Goal: Task Accomplishment & Management: Complete application form

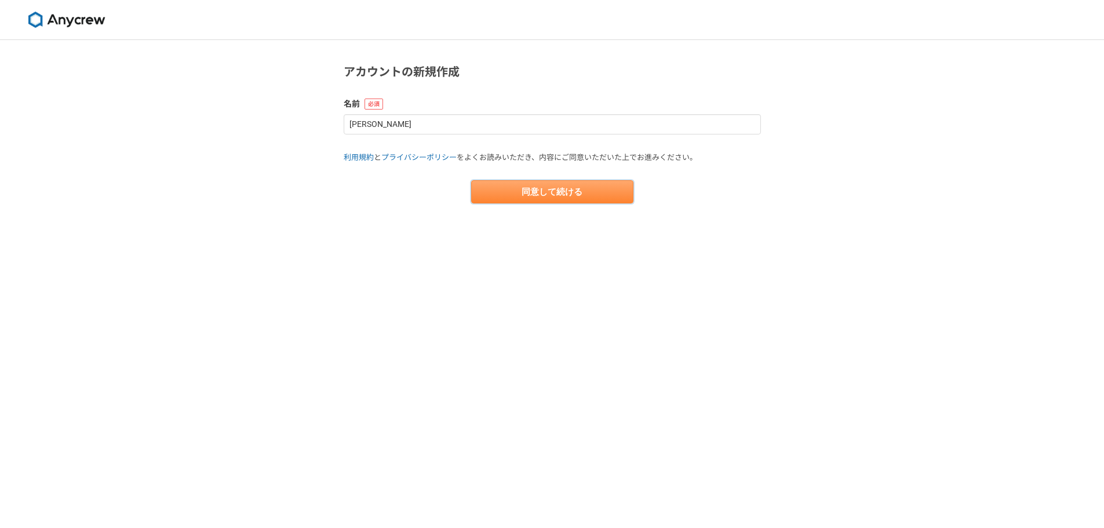
click at [578, 195] on button "同意して続ける" at bounding box center [552, 191] width 162 height 23
select select "13"
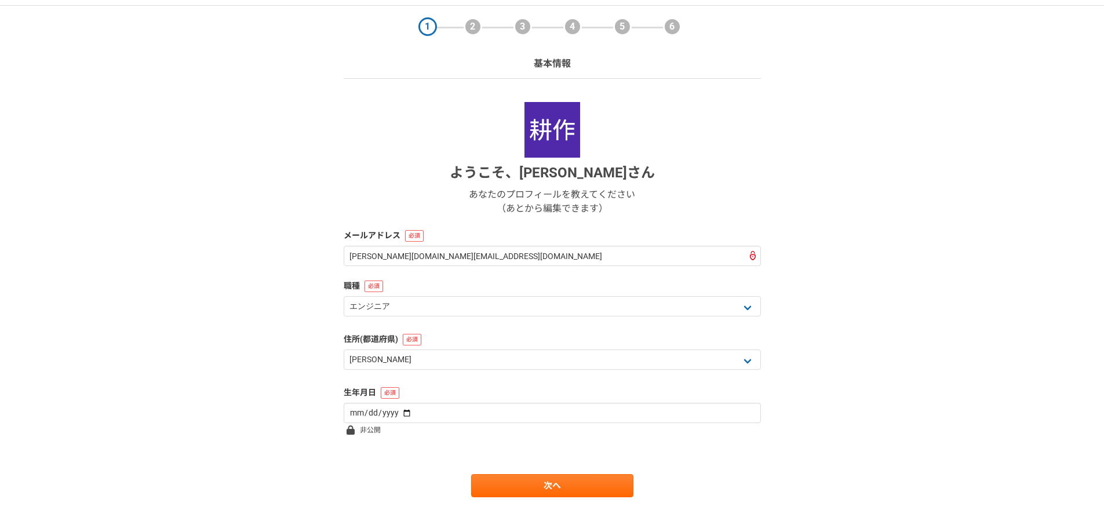
scroll to position [50, 0]
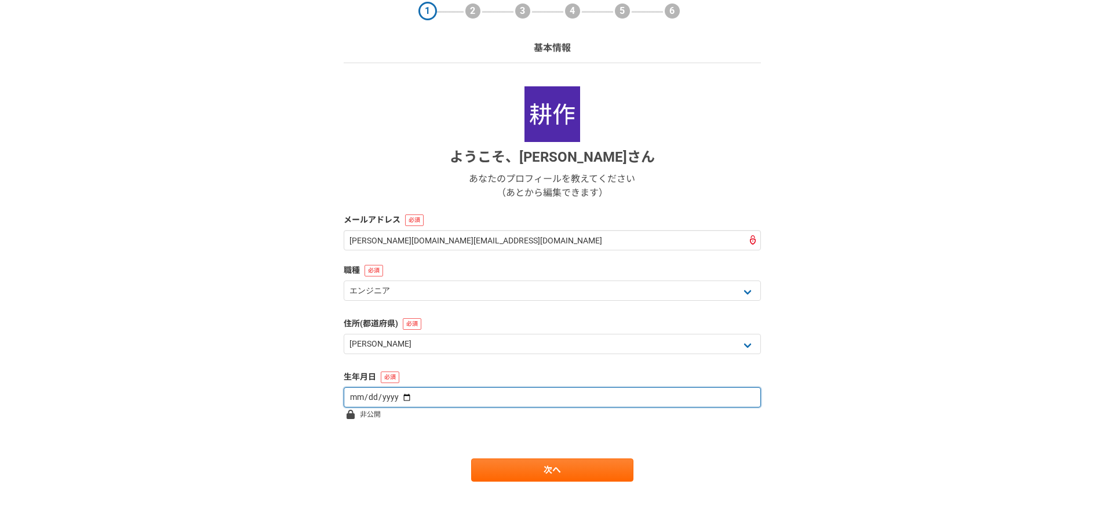
click at [427, 395] on input "date" at bounding box center [552, 397] width 417 height 20
drag, startPoint x: 376, startPoint y: 396, endPoint x: 400, endPoint y: 400, distance: 24.1
click at [383, 398] on input "date" at bounding box center [552, 397] width 417 height 20
click at [402, 400] on input "date" at bounding box center [552, 397] width 417 height 20
click at [362, 391] on input "date" at bounding box center [552, 397] width 417 height 20
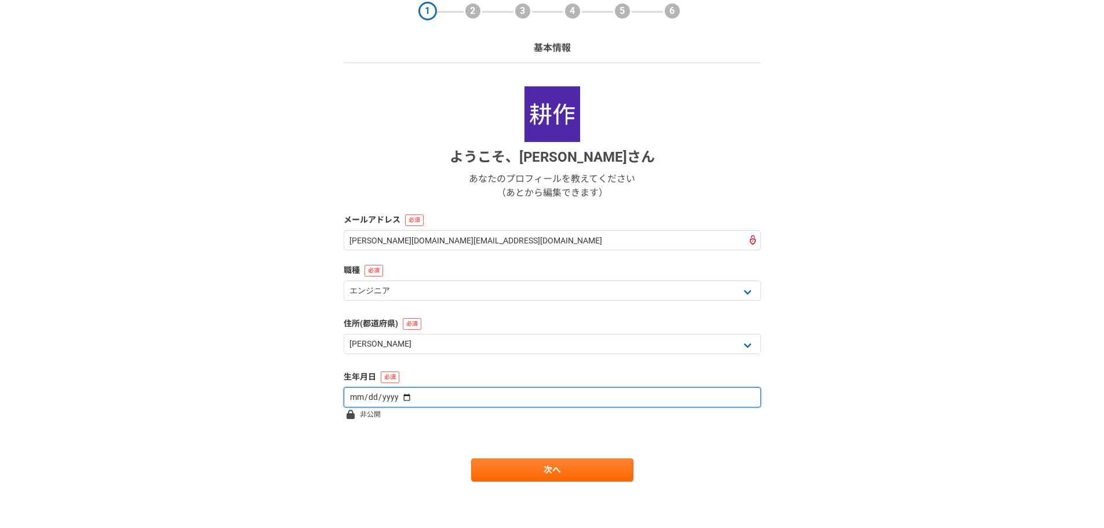
type input "1996-05-01"
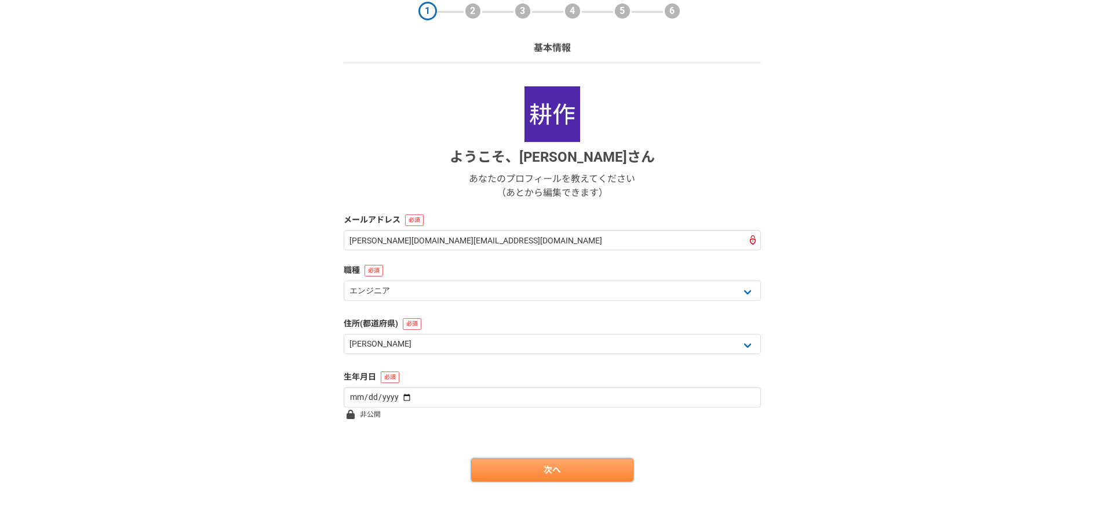
click at [512, 478] on link "次へ" at bounding box center [552, 469] width 162 height 23
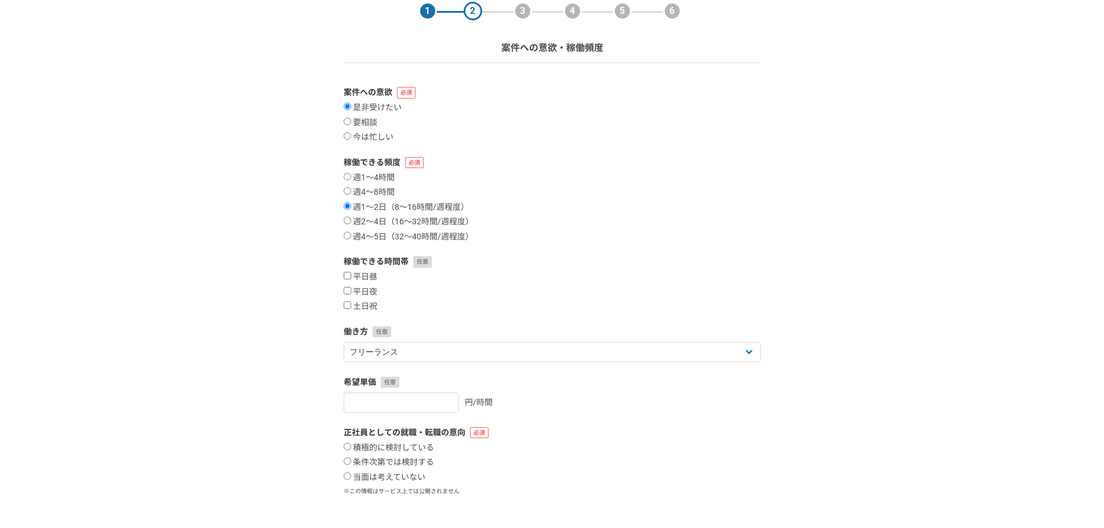
scroll to position [0, 0]
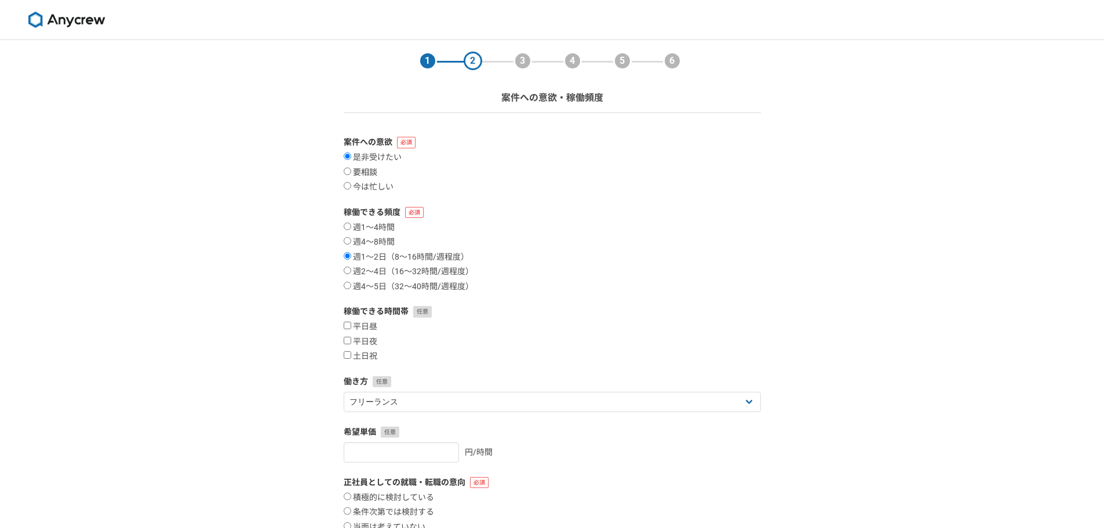
click at [373, 175] on label "要相談" at bounding box center [361, 172] width 34 height 10
click at [351, 175] on input "要相談" at bounding box center [348, 171] width 8 height 8
radio input "true"
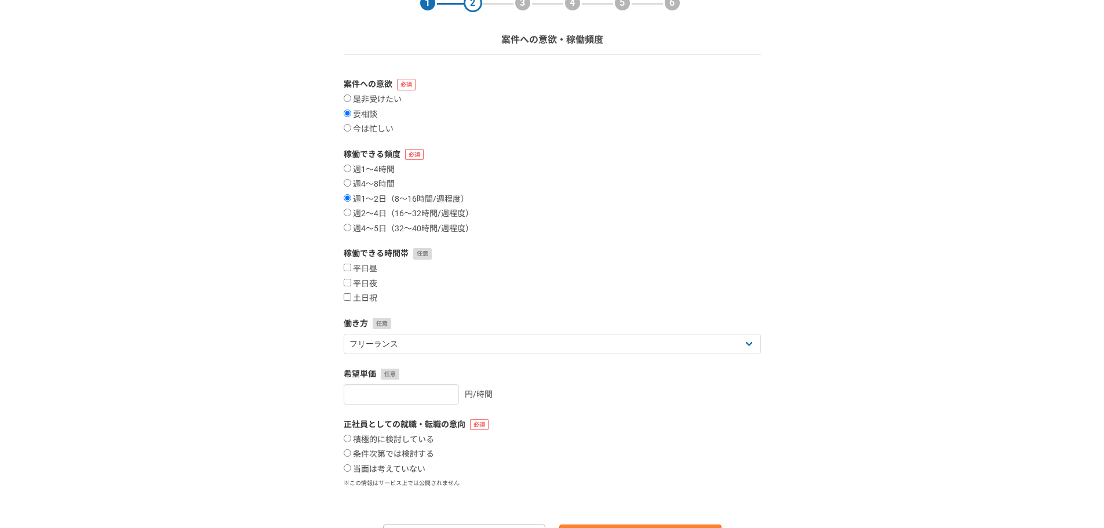
click at [359, 285] on label "平日夜" at bounding box center [361, 284] width 34 height 10
click at [351, 285] on input "平日夜" at bounding box center [348, 283] width 8 height 8
checkbox input "true"
click at [363, 293] on label "土日祝" at bounding box center [361, 298] width 34 height 10
click at [351, 293] on input "土日祝" at bounding box center [348, 297] width 8 height 8
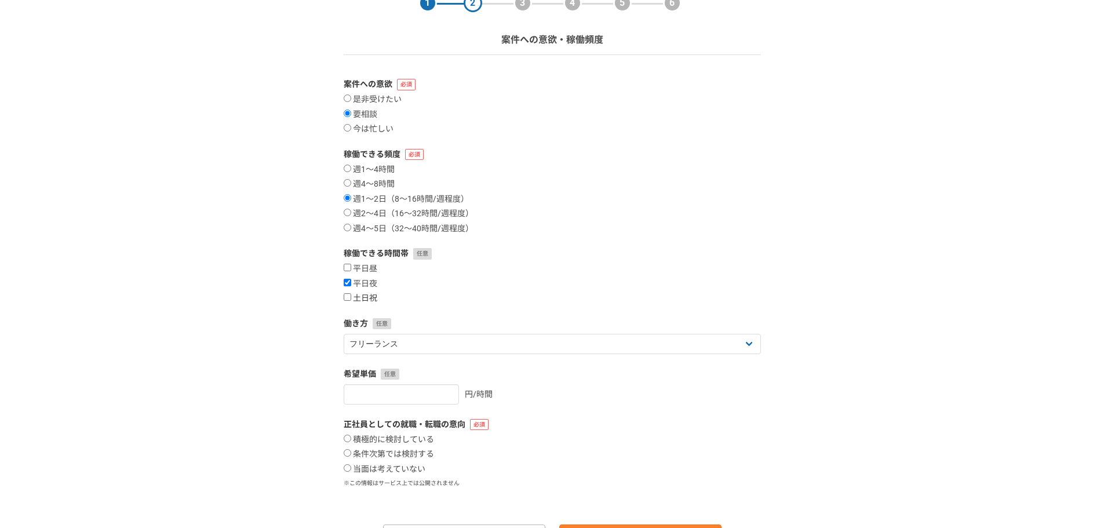
checkbox input "true"
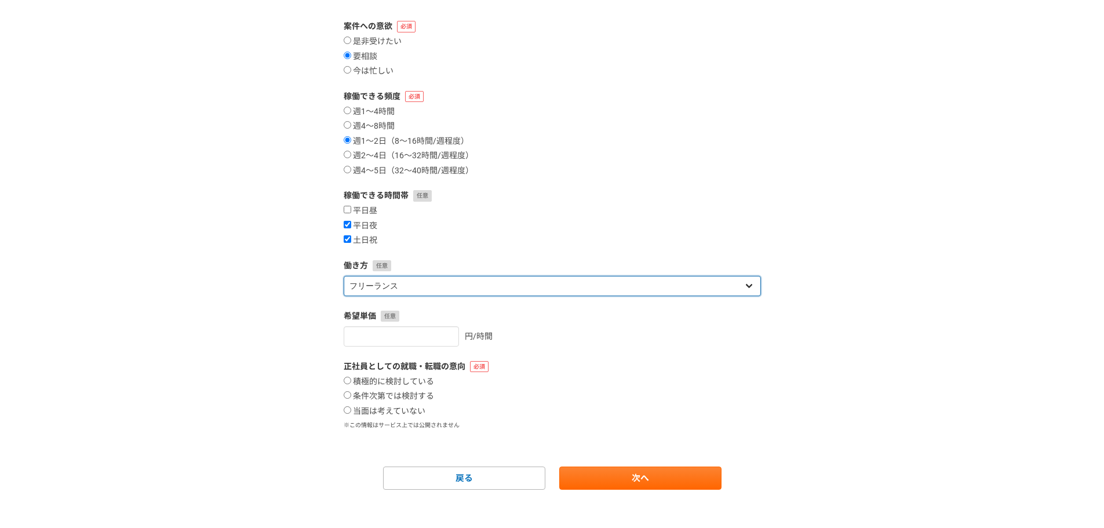
click at [470, 287] on select "フリーランス 副業 その他" at bounding box center [552, 286] width 417 height 20
select select "sidejob"
click at [344, 276] on select "フリーランス 副業 その他" at bounding box center [552, 286] width 417 height 20
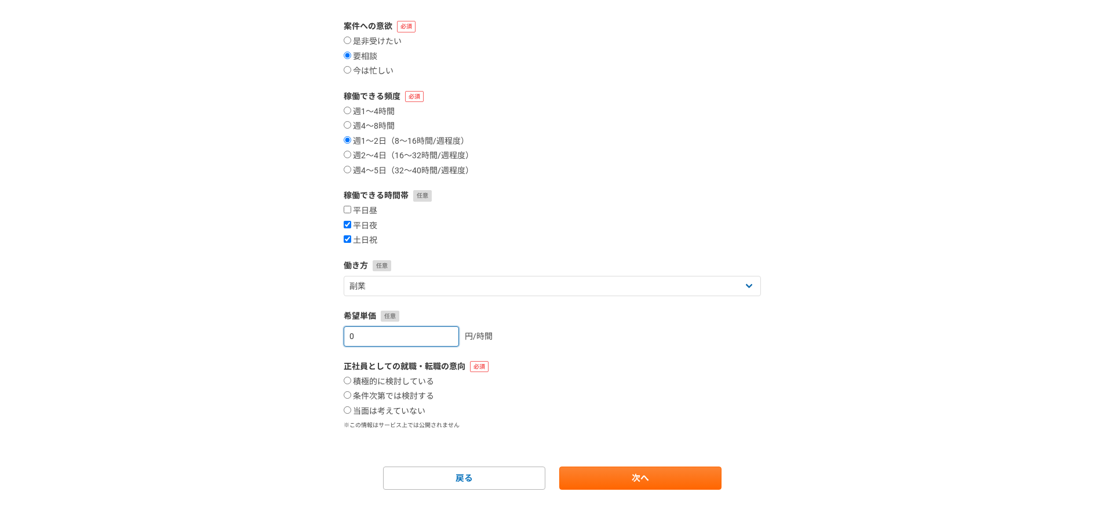
type input "0"
click at [433, 337] on input "0" at bounding box center [401, 336] width 115 height 20
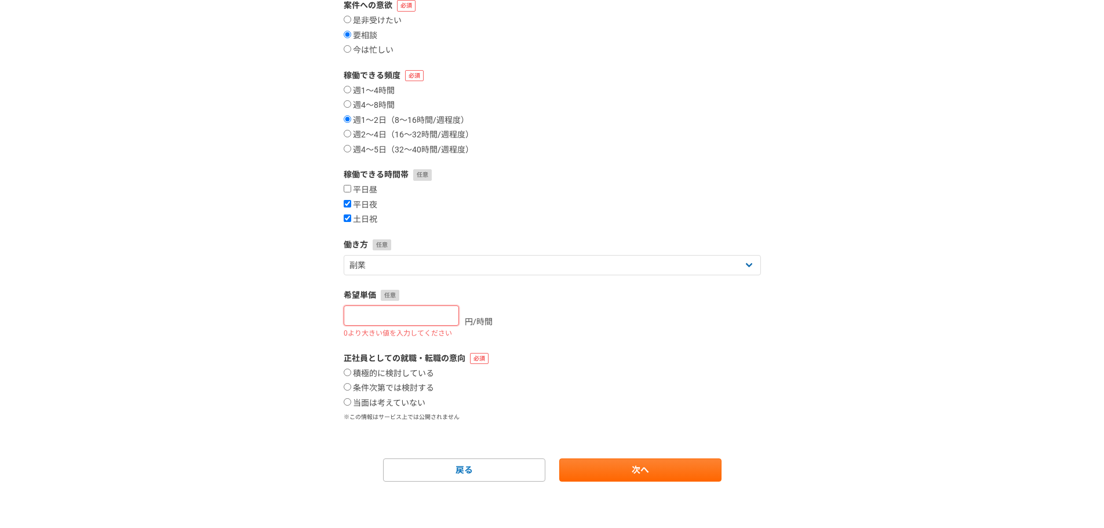
scroll to position [124, 0]
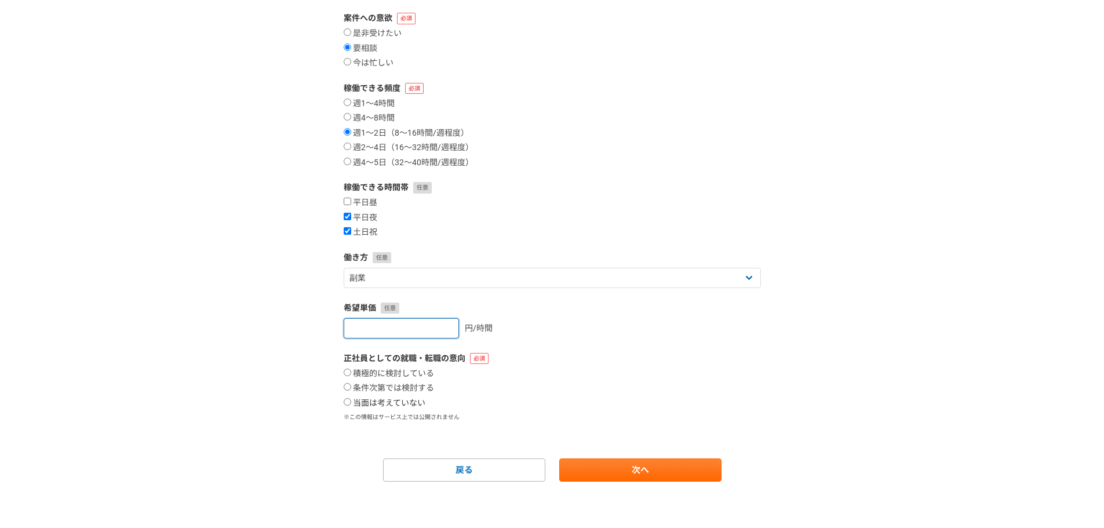
type input "1500"
click at [385, 406] on label "当面は考えていない" at bounding box center [385, 403] width 82 height 10
click at [351, 406] on input "当面は考えていない" at bounding box center [348, 402] width 8 height 8
radio input "true"
click at [638, 477] on link "次へ" at bounding box center [640, 469] width 162 height 23
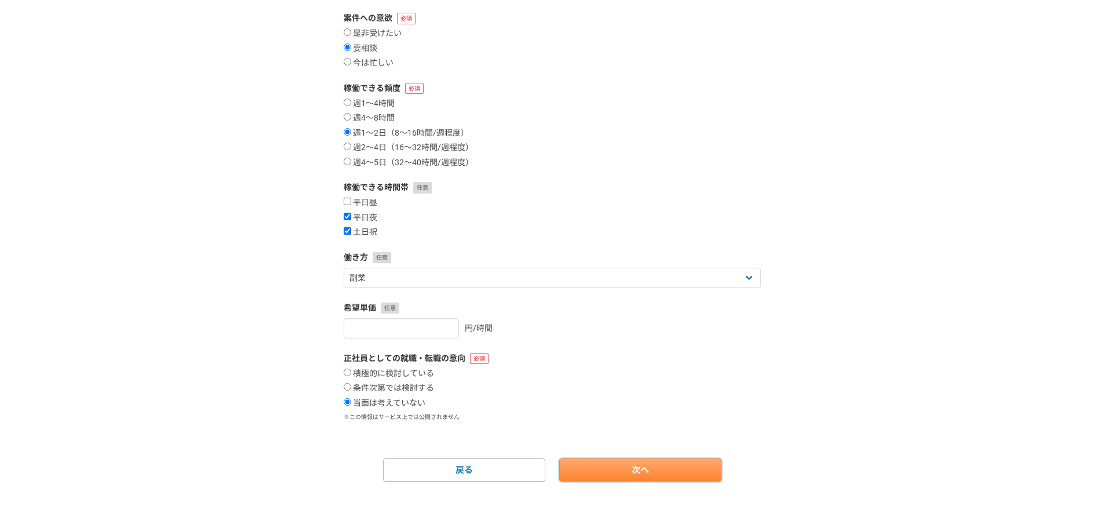
scroll to position [0, 0]
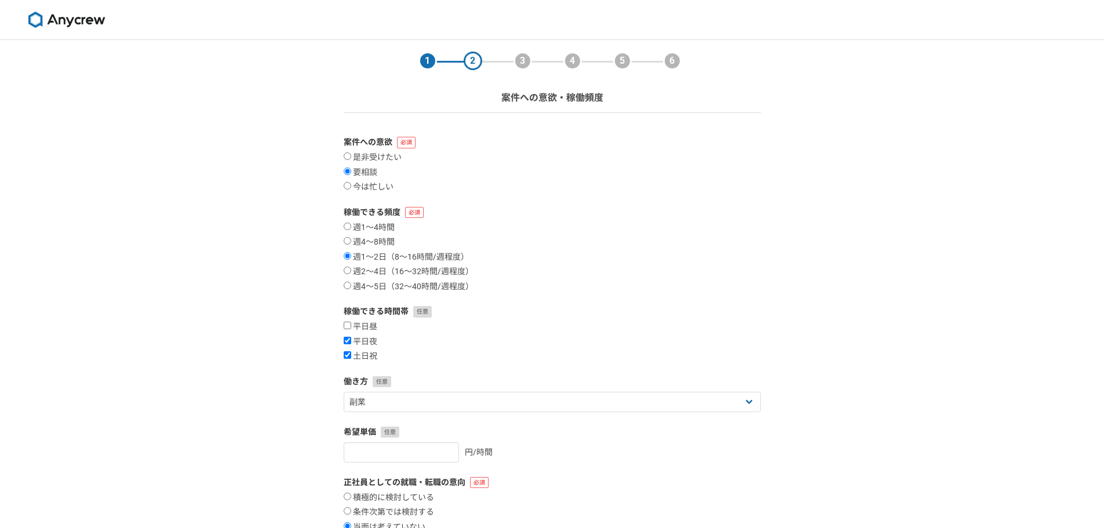
select select
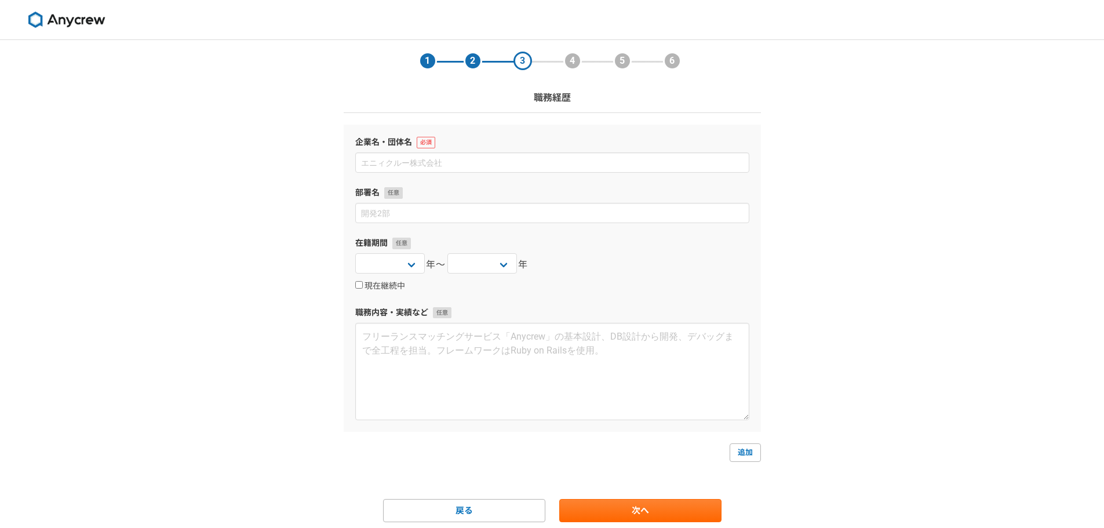
click at [454, 173] on div "企業名・団体名 部署名 在籍期間 2025 2024 2023 2022 2021 2020 2019 2018 2017 2016 2015 2014 20…" at bounding box center [552, 278] width 417 height 307
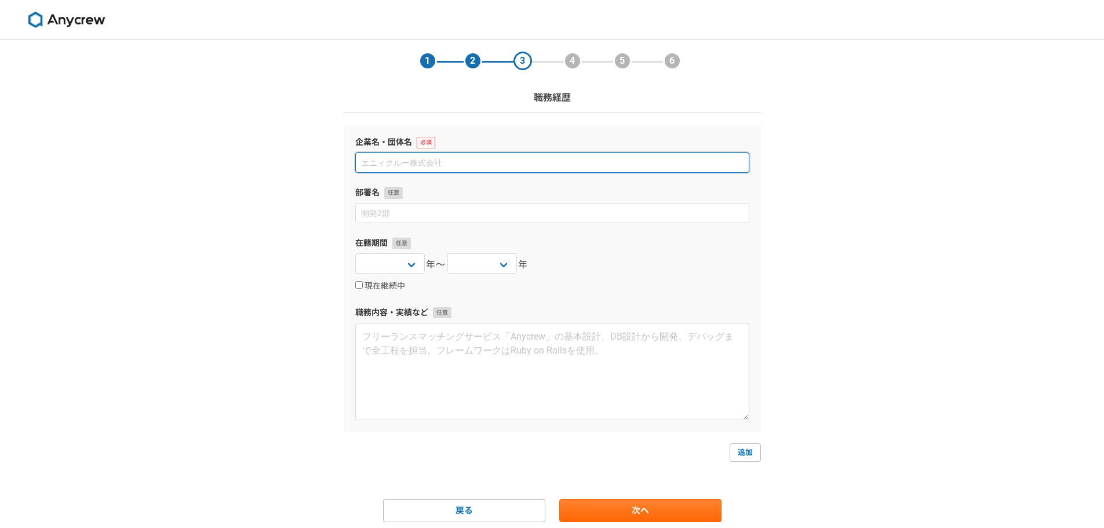
click at [476, 164] on input at bounding box center [552, 162] width 394 height 20
type input "株式会社 ロケットスタジオ"
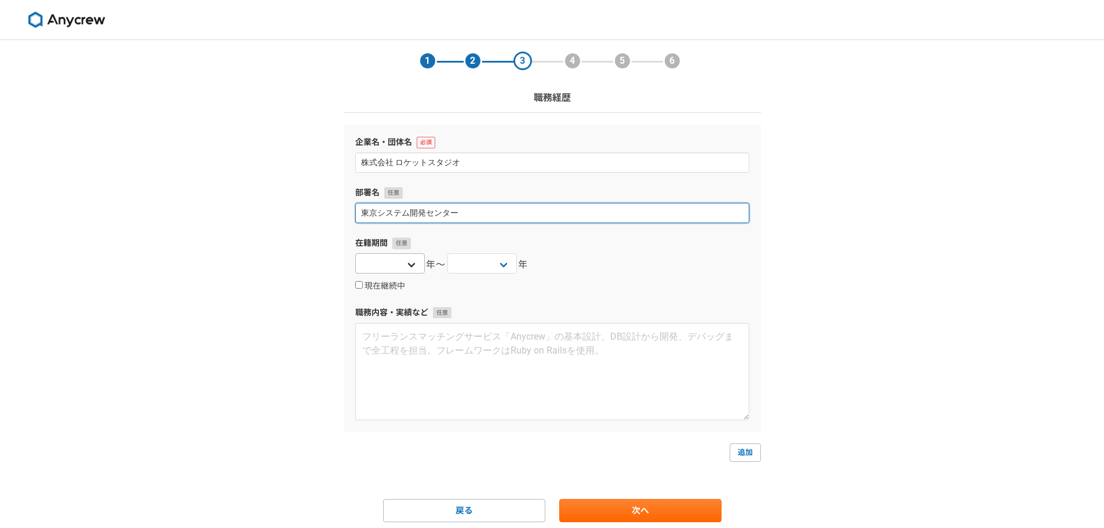
type input "東京システム開発センター"
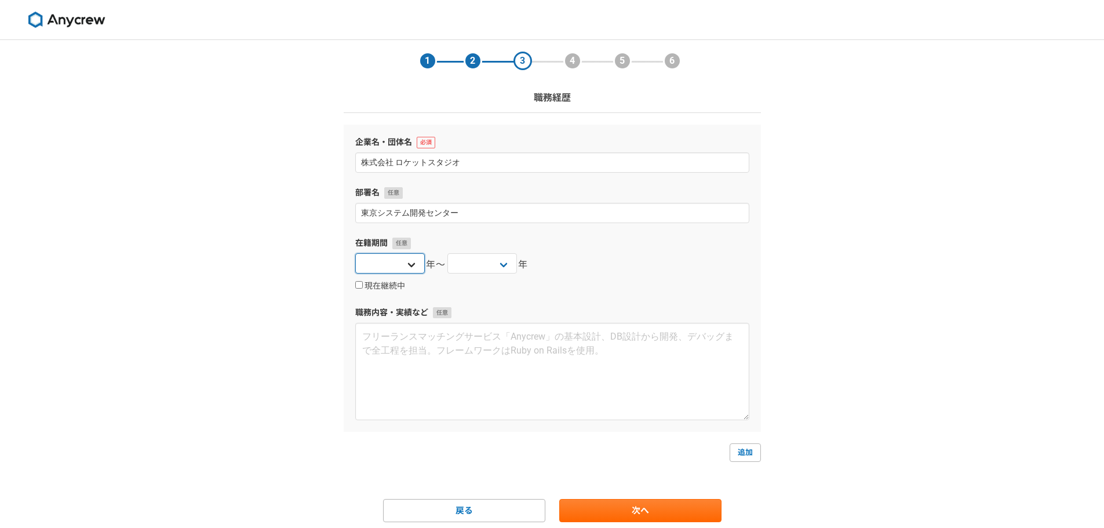
click at [416, 267] on select "2025 2024 2023 2022 2021 2020 2019 2018 2017 2016 2015 2014 2013 2012 2011 2010…" at bounding box center [390, 263] width 70 height 20
select select "2022"
click at [355, 253] on select "2025 2024 2023 2022 2021 2020 2019 2018 2017 2016 2015 2014 2013 2012 2011 2010…" at bounding box center [390, 263] width 70 height 20
click at [489, 257] on select "2025 2024 2023 2022 2021 2020 2019 2018 2017 2016 2015 2014 2013 2012 2011 2010…" at bounding box center [482, 263] width 70 height 20
select select "2025"
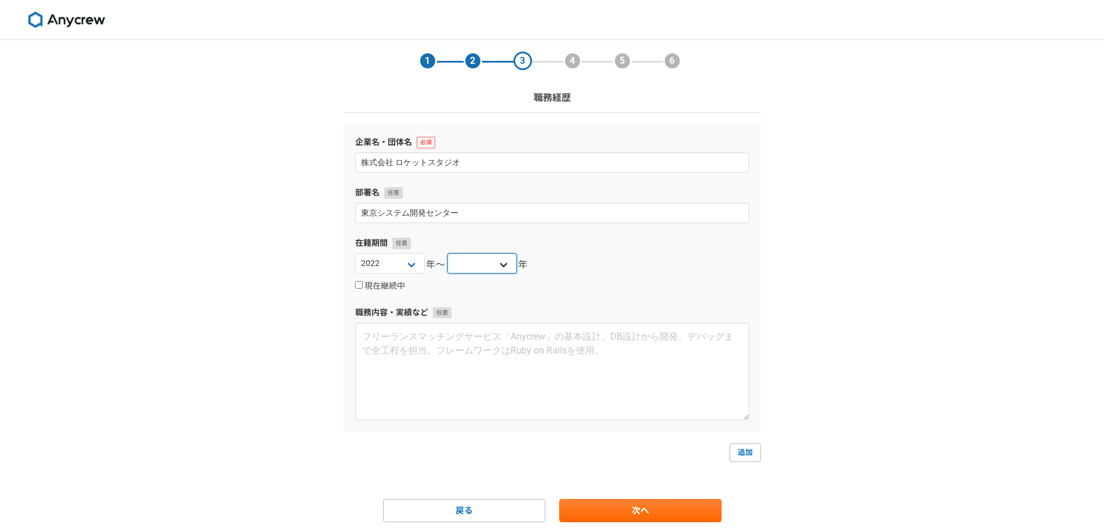
click at [447, 253] on select "2025 2024 2023 2022 2021 2020 2019 2018 2017 2016 2015 2014 2013 2012 2011 2010…" at bounding box center [482, 263] width 70 height 20
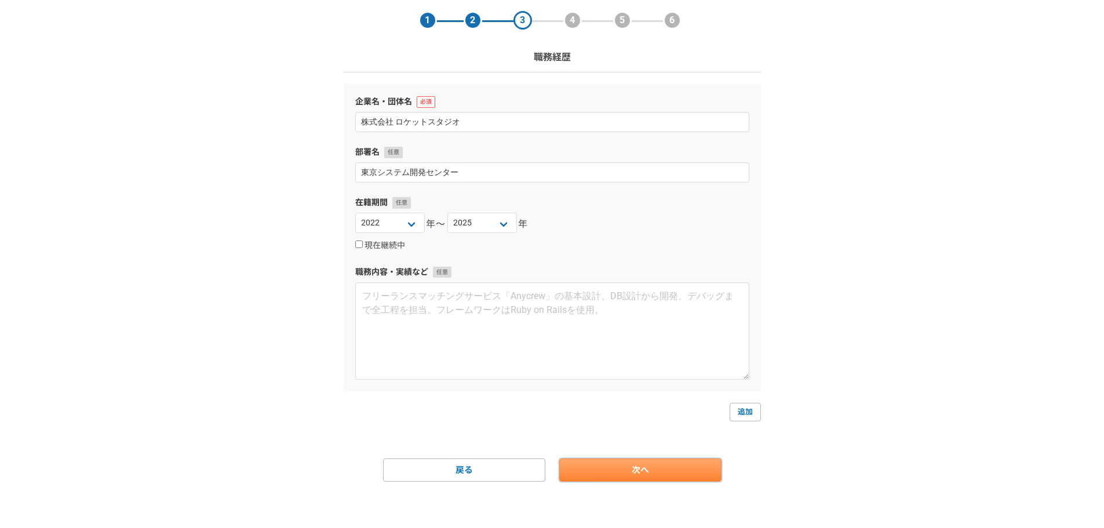
click at [607, 468] on link "次へ" at bounding box center [640, 469] width 162 height 23
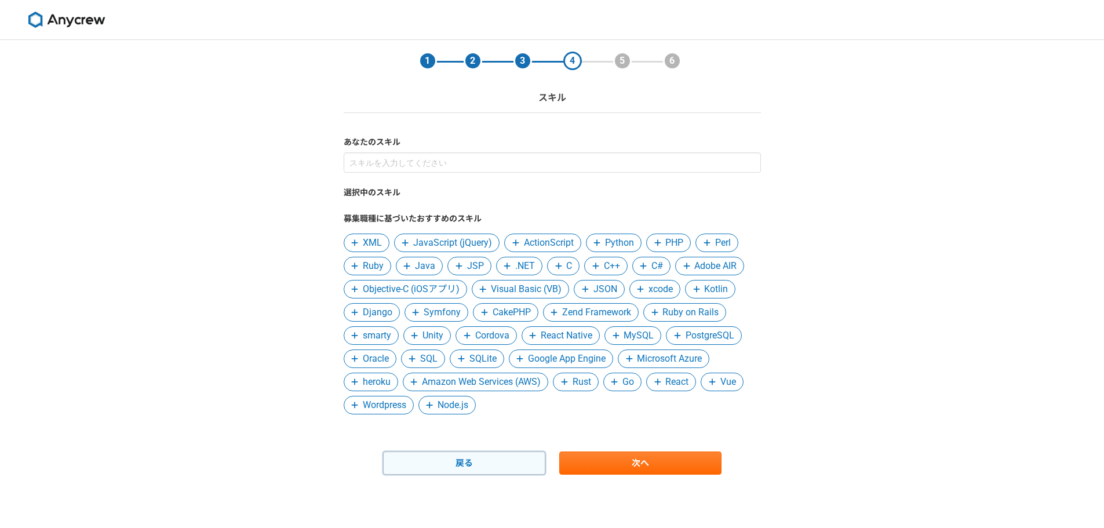
click at [504, 453] on link "戻る" at bounding box center [464, 462] width 162 height 23
select select "2022"
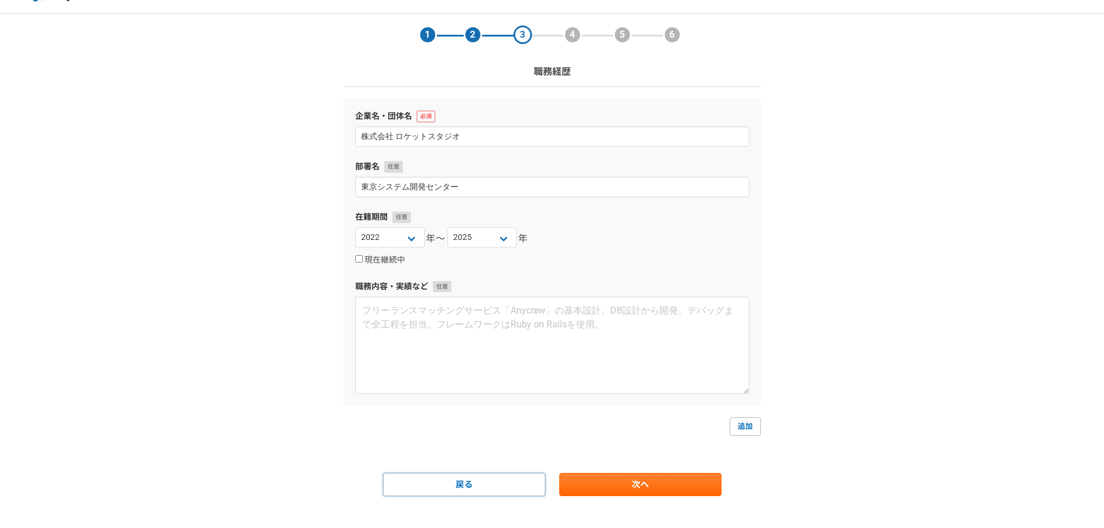
scroll to position [41, 0]
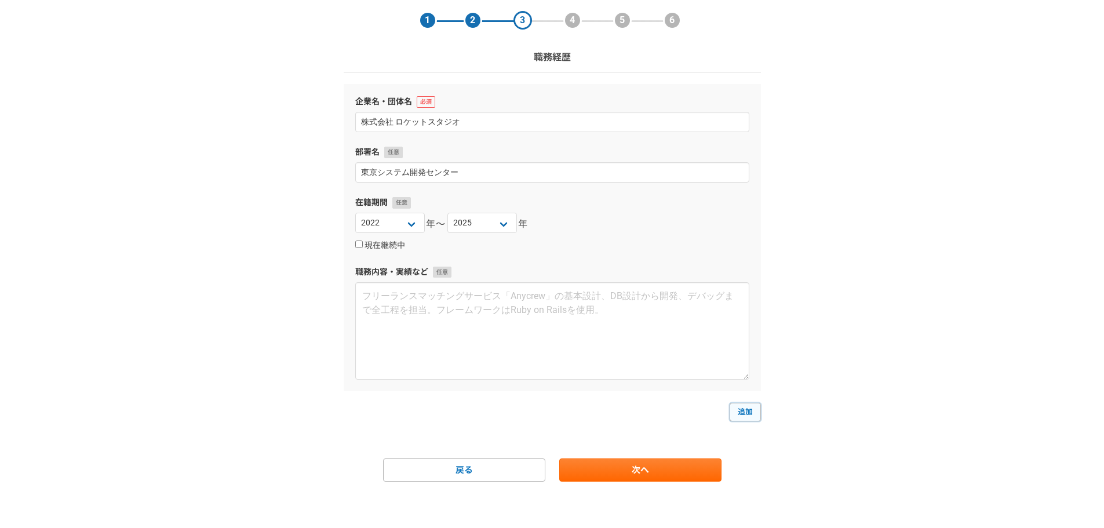
click at [734, 410] on link "追加" at bounding box center [745, 412] width 31 height 19
select select
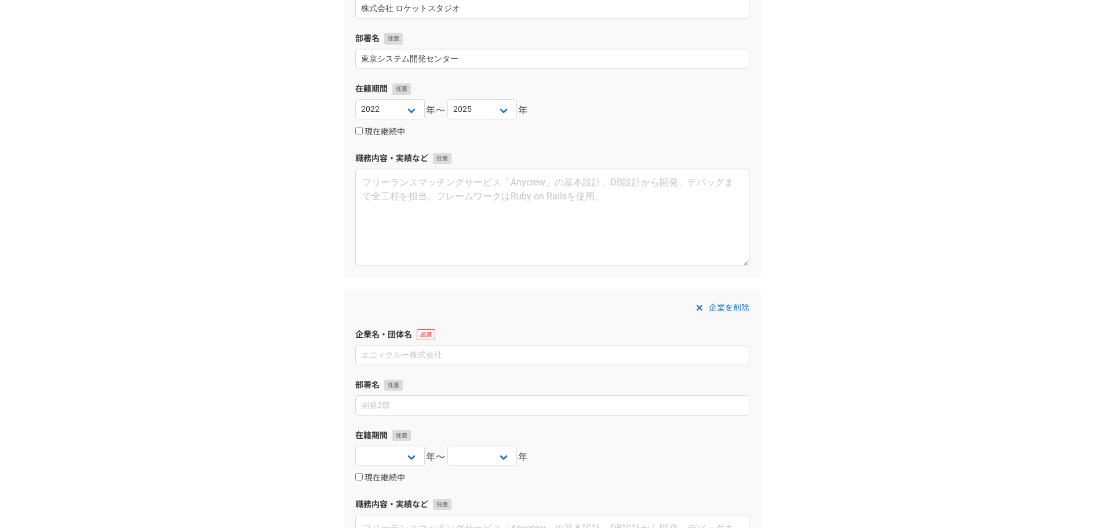
scroll to position [156, 0]
click at [473, 340] on div "企業名・団体名" at bounding box center [552, 344] width 394 height 37
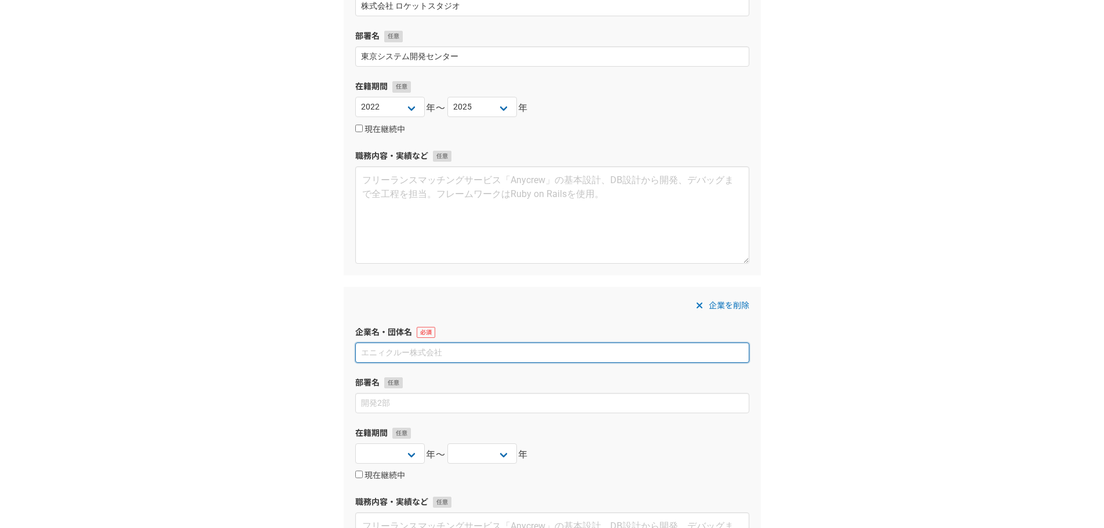
click at [467, 355] on input at bounding box center [552, 353] width 394 height 20
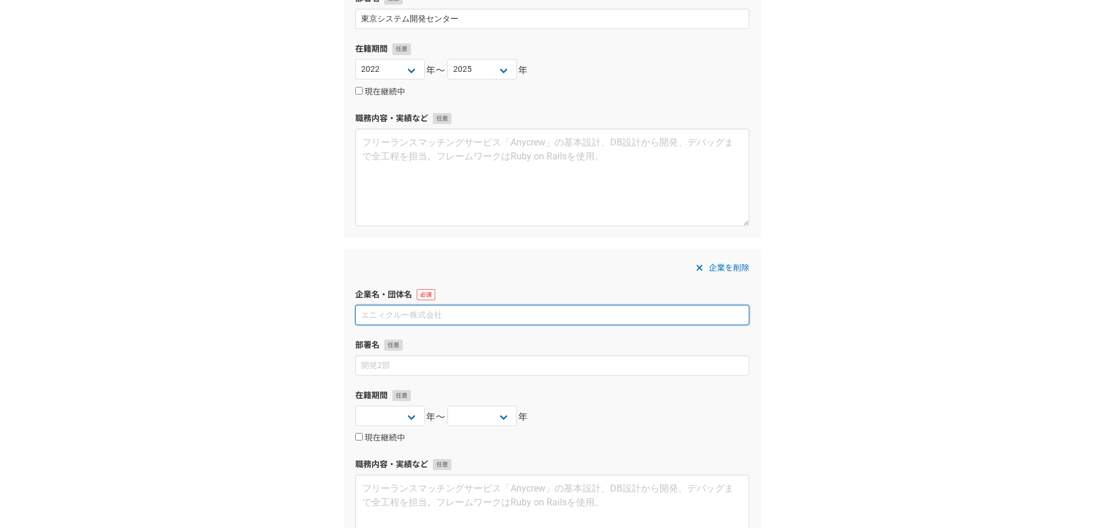
scroll to position [214, 0]
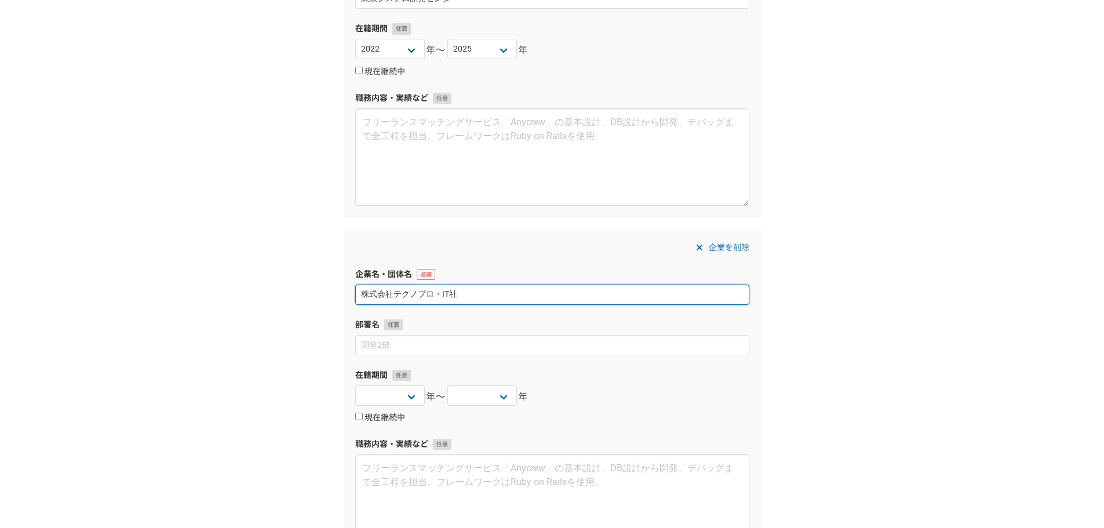
type input "株式会社テクノプロ・IT社"
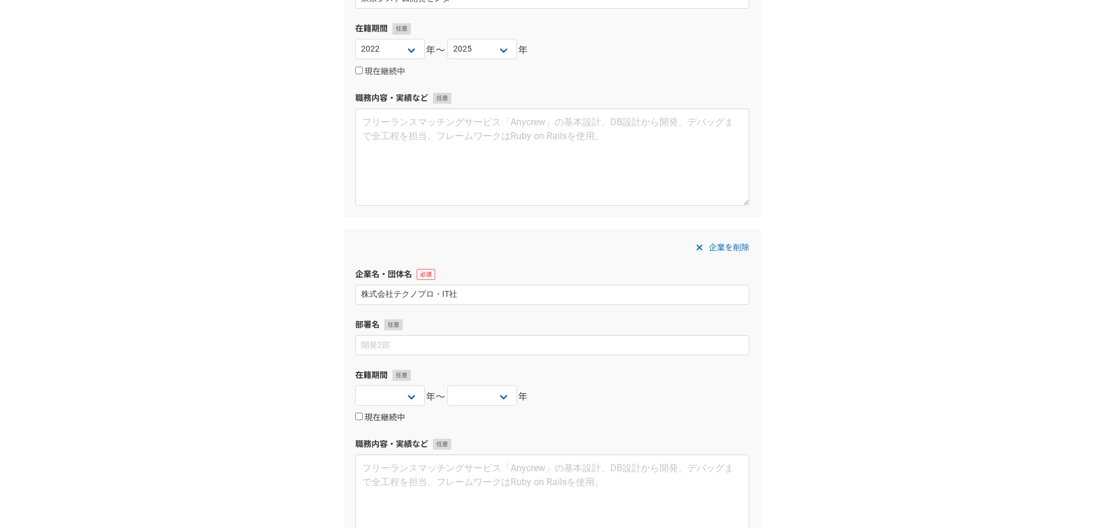
click at [380, 421] on label "現在継続中" at bounding box center [380, 418] width 50 height 10
click at [363, 420] on input "現在継続中" at bounding box center [359, 417] width 8 height 8
checkbox input "true"
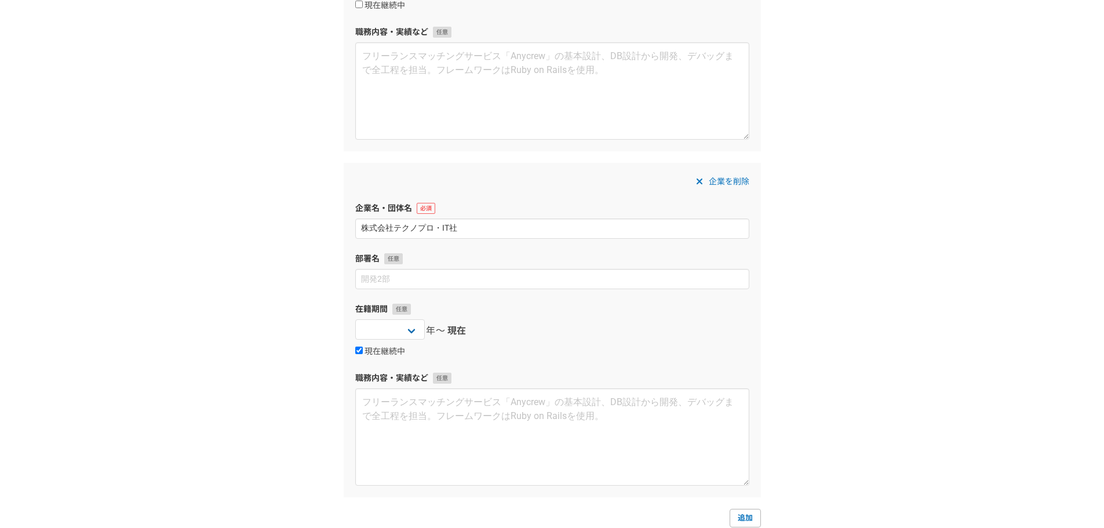
scroll to position [387, 0]
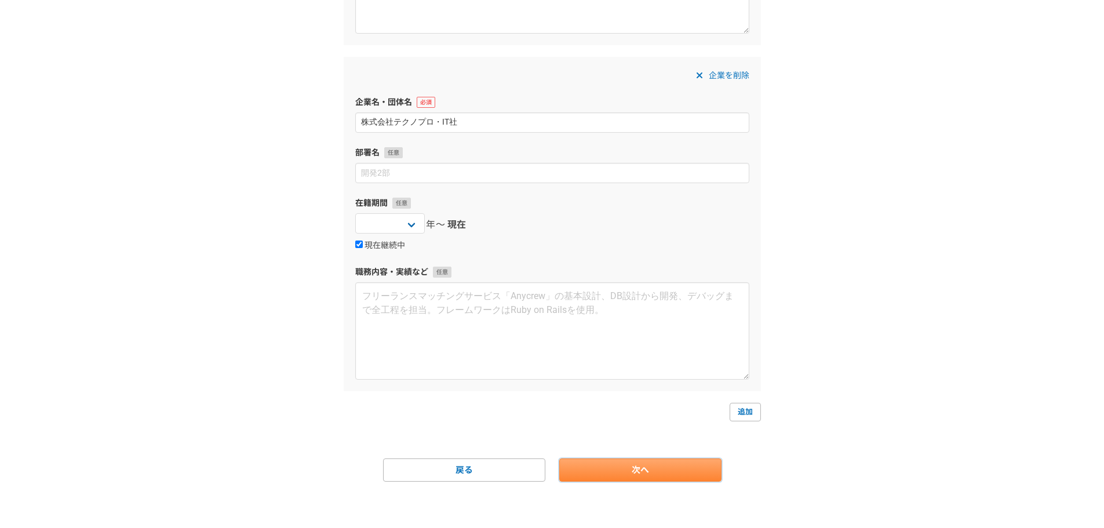
click at [625, 479] on link "次へ" at bounding box center [640, 469] width 162 height 23
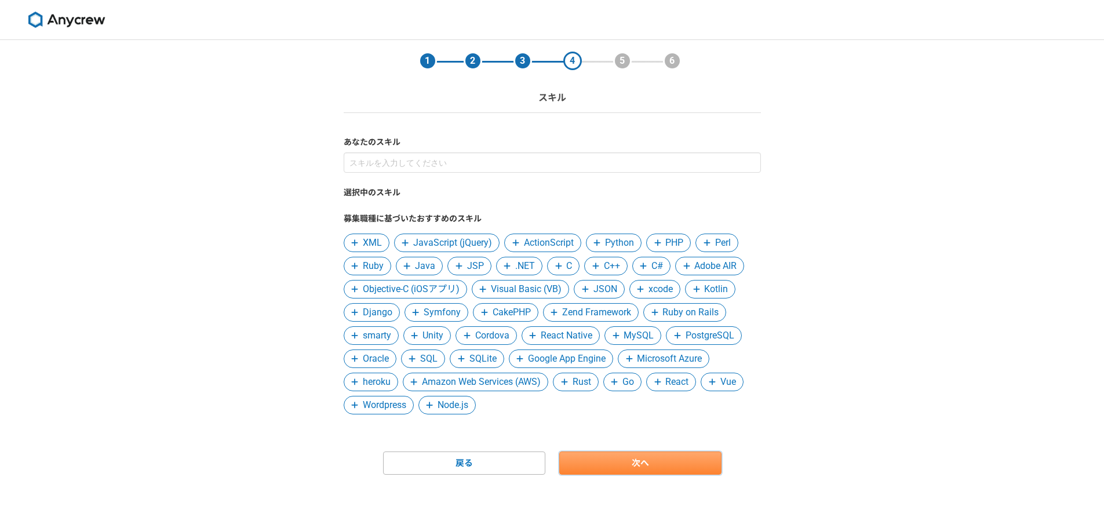
scroll to position [0, 0]
click at [649, 267] on span at bounding box center [643, 266] width 14 height 14
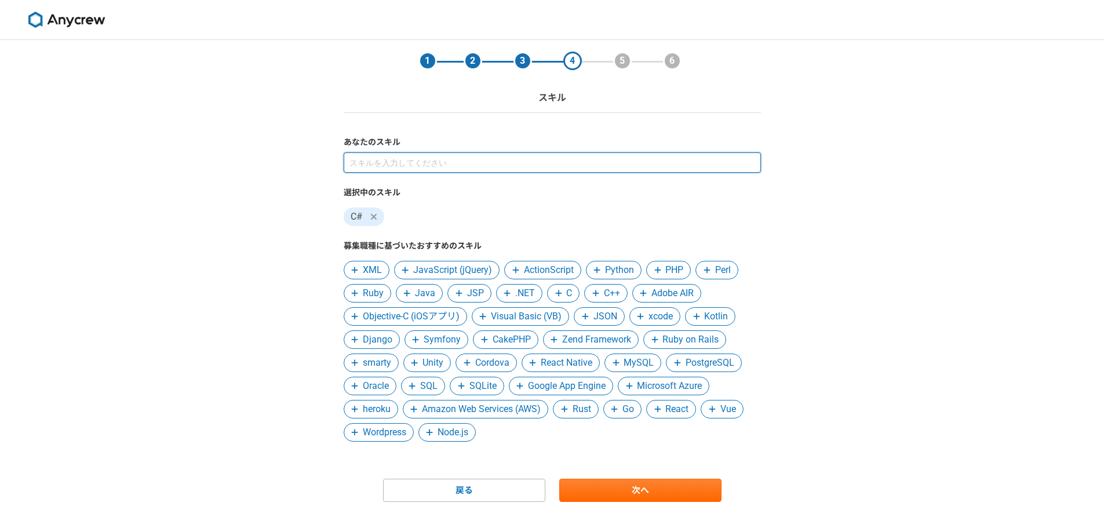
click at [439, 166] on input at bounding box center [552, 162] width 417 height 20
click at [461, 161] on input at bounding box center [552, 162] width 417 height 20
type input "Unit"
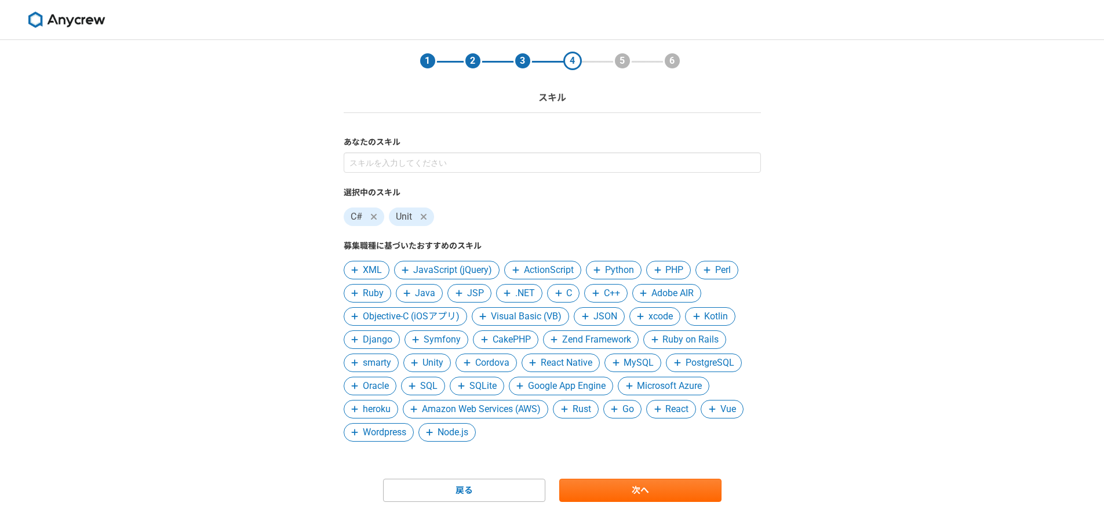
click at [428, 290] on span "Java" at bounding box center [425, 293] width 20 height 14
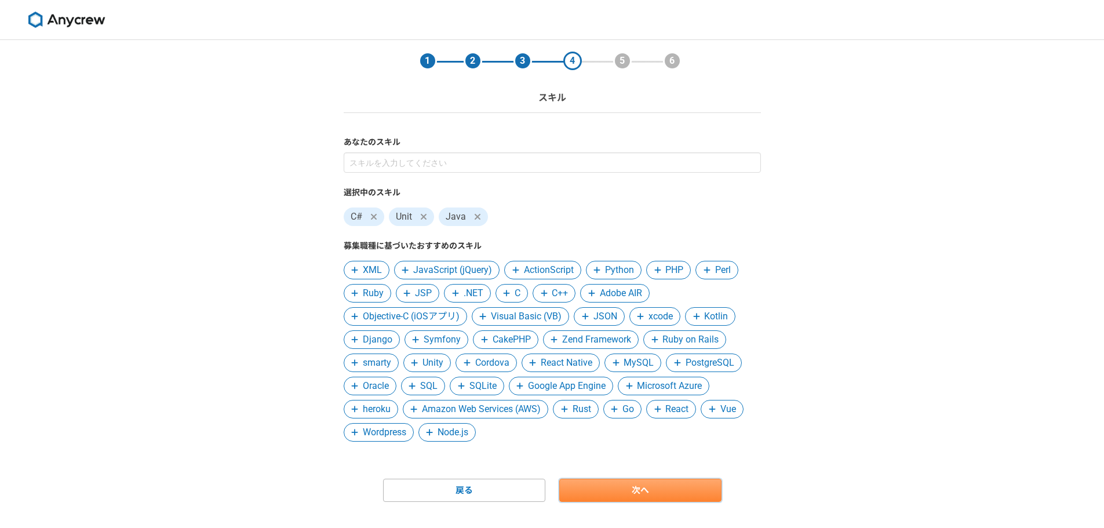
click at [589, 497] on link "次へ" at bounding box center [640, 490] width 162 height 23
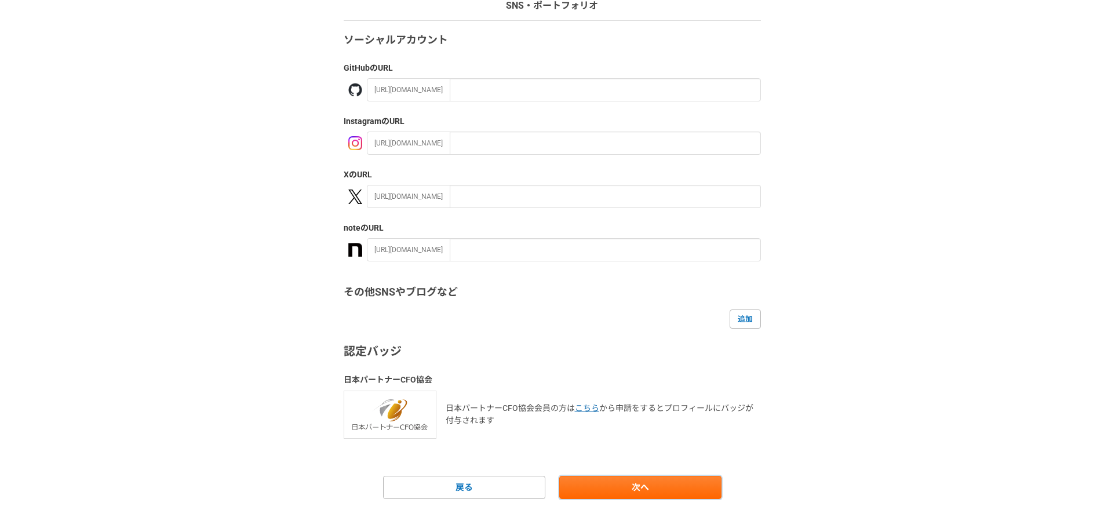
scroll to position [110, 0]
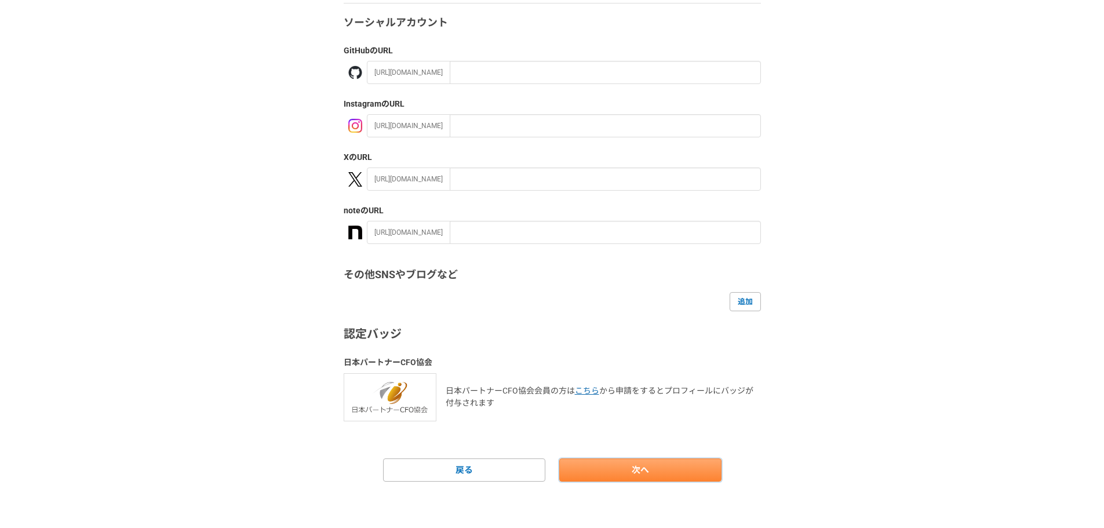
click at [629, 465] on link "次へ" at bounding box center [640, 469] width 162 height 23
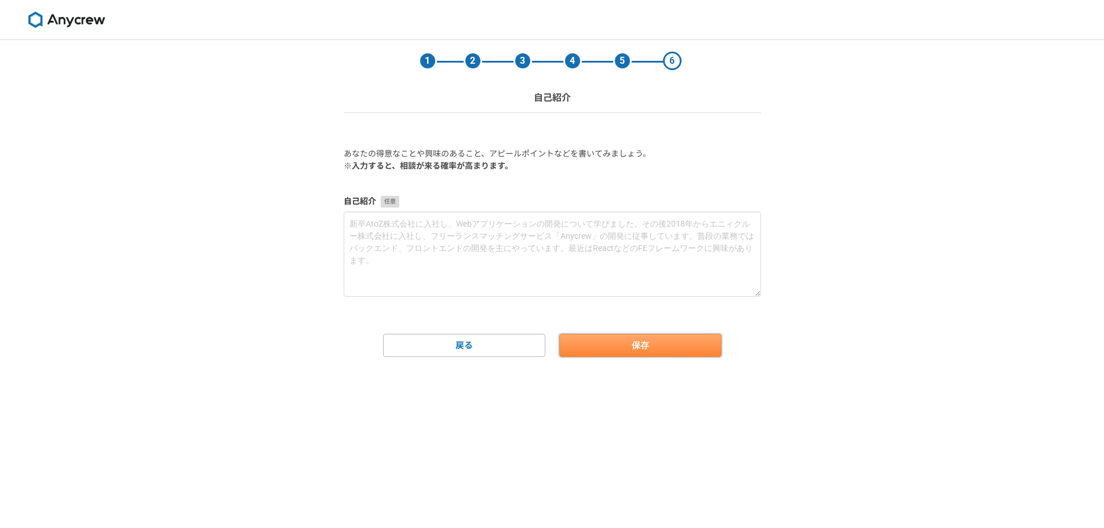
click at [643, 349] on button "保存" at bounding box center [640, 345] width 162 height 23
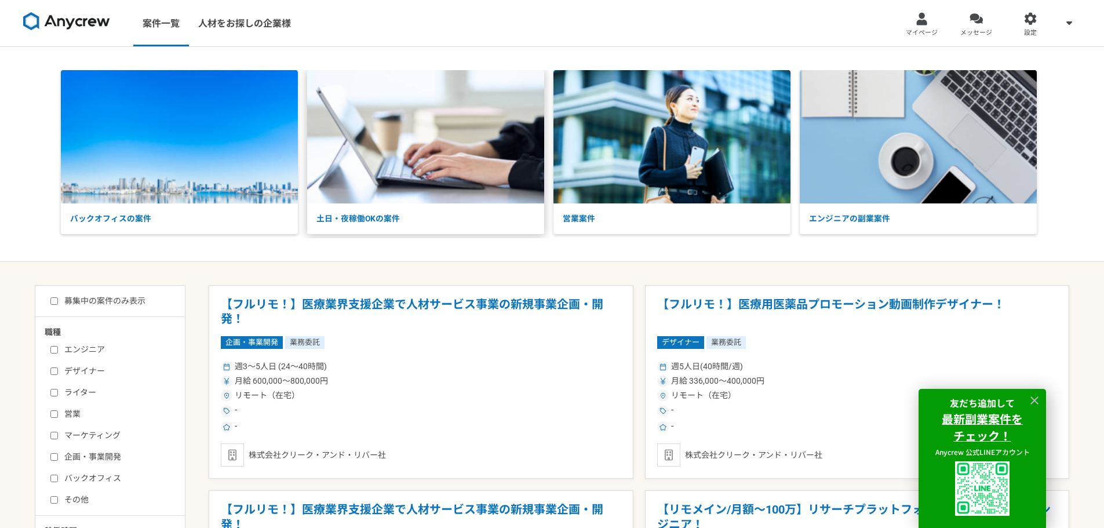
click at [442, 215] on p "土日・夜稼働OKの案件" at bounding box center [425, 218] width 237 height 31
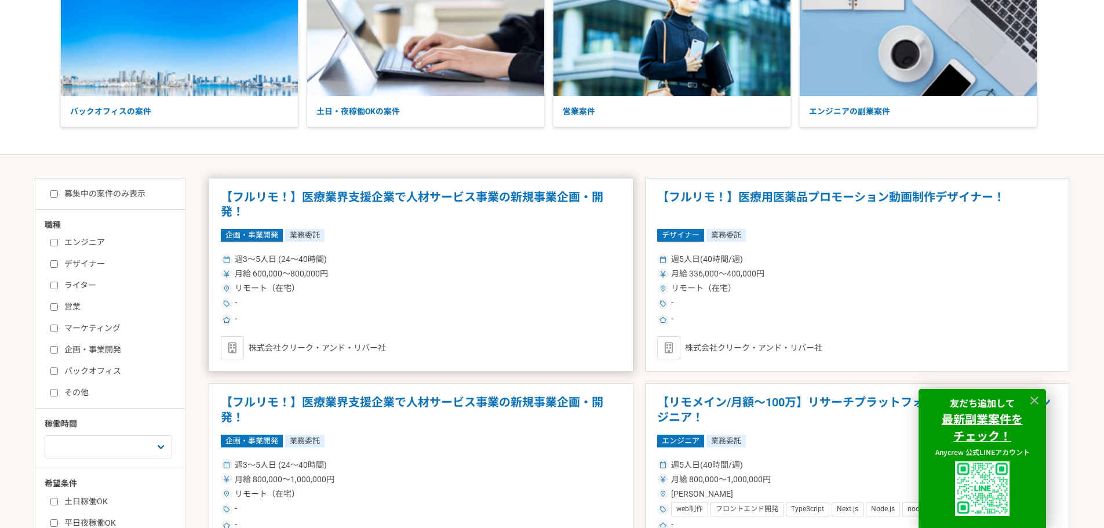
scroll to position [232, 0]
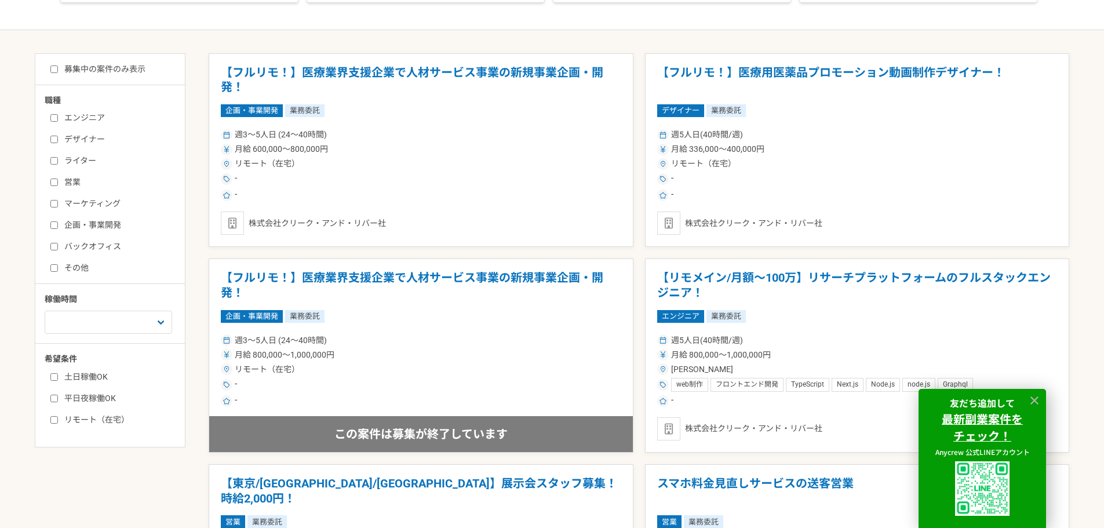
click at [77, 159] on label "ライター" at bounding box center [116, 161] width 133 height 12
click at [58, 159] on input "ライター" at bounding box center [54, 161] width 8 height 8
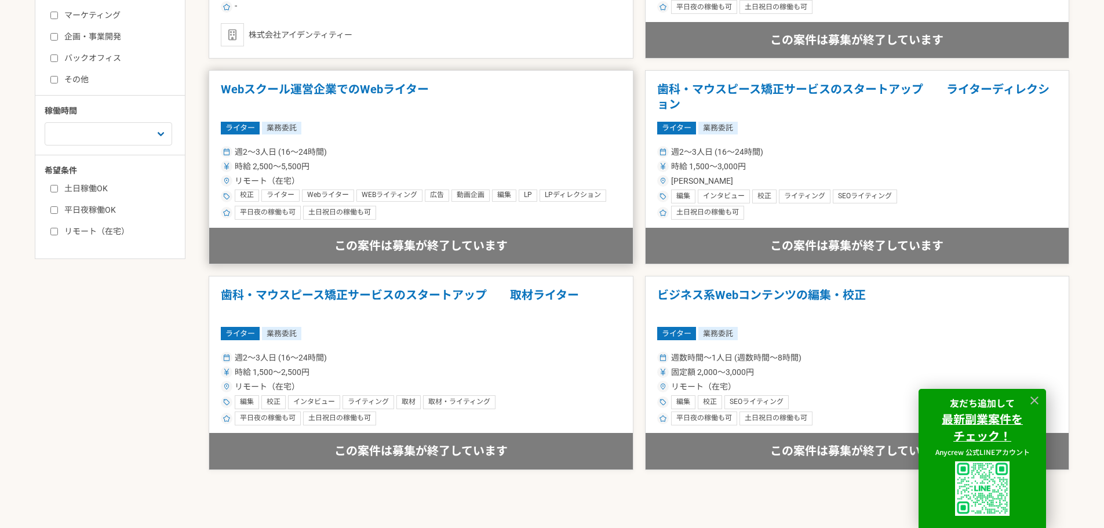
scroll to position [301, 0]
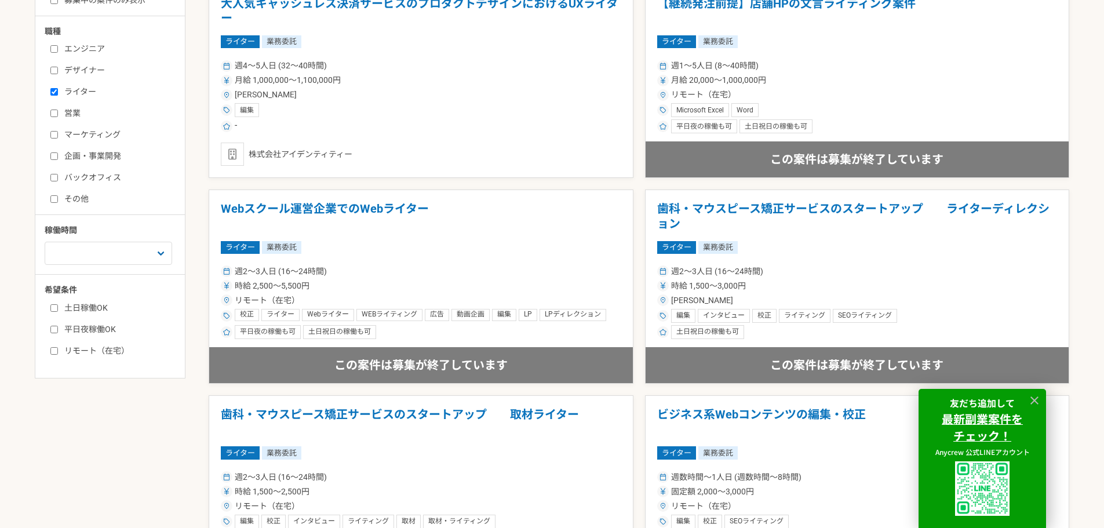
click at [80, 95] on label "ライター" at bounding box center [116, 92] width 133 height 12
click at [58, 95] on input "ライター" at bounding box center [54, 92] width 8 height 8
checkbox input "false"
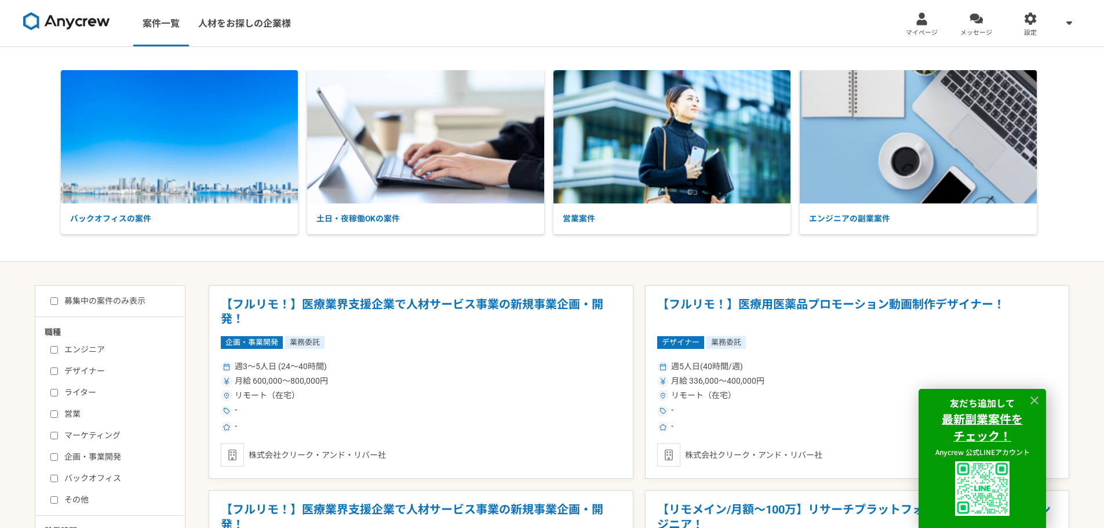
click at [93, 347] on label "エンジニア" at bounding box center [116, 350] width 133 height 12
click at [58, 347] on input "エンジニア" at bounding box center [54, 350] width 8 height 8
checkbox input "true"
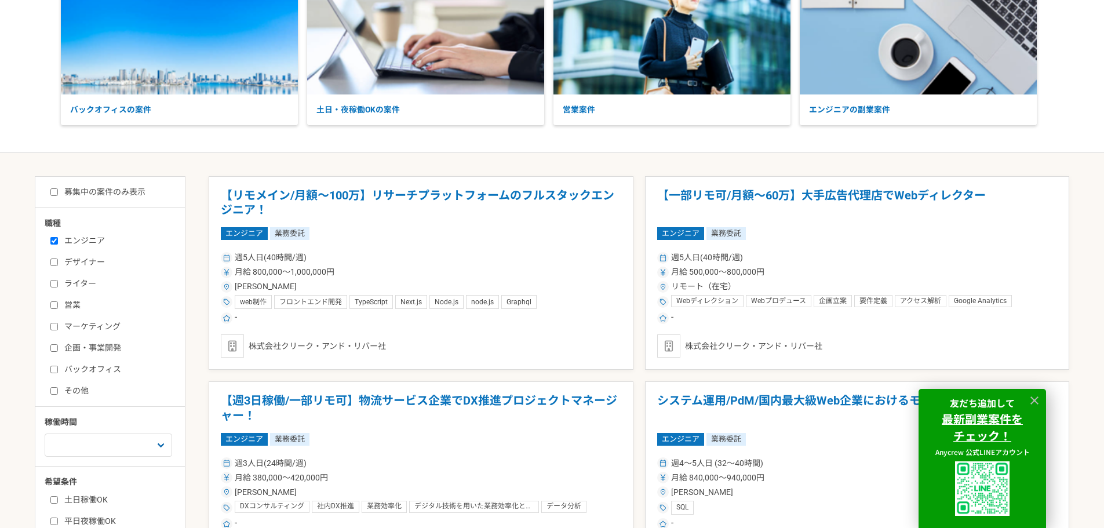
scroll to position [232, 0]
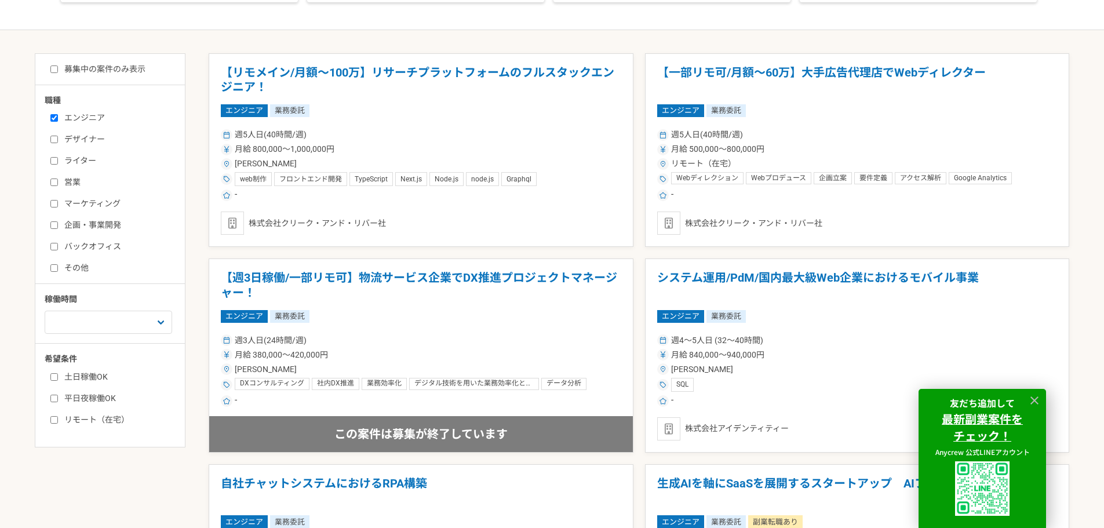
click at [99, 378] on label "土日稼働OK" at bounding box center [116, 377] width 133 height 12
click at [58, 378] on input "土日稼働OK" at bounding box center [54, 377] width 8 height 8
checkbox input "true"
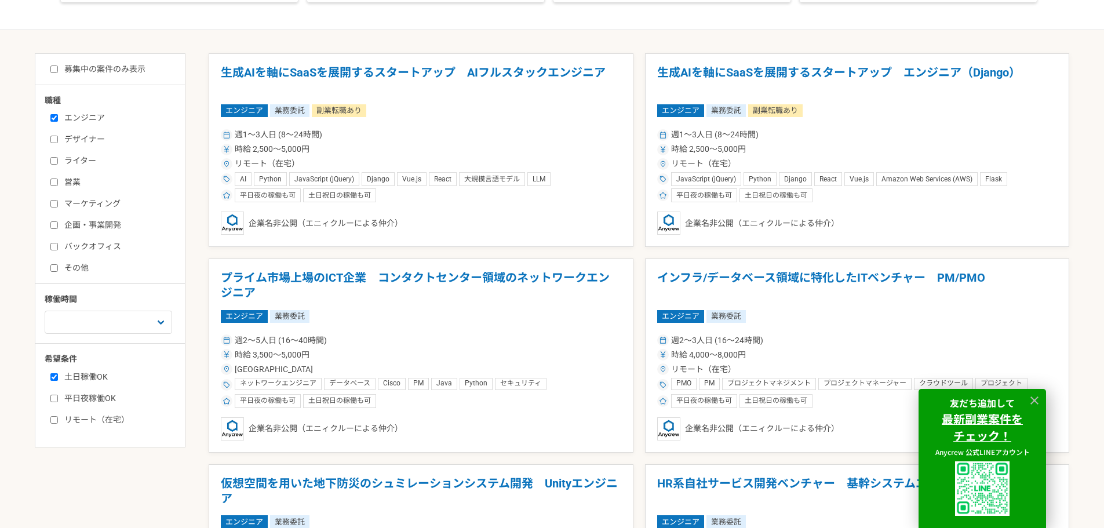
click at [96, 401] on label "平日夜稼働OK" at bounding box center [116, 398] width 133 height 12
click at [58, 401] on input "平日夜稼働OK" at bounding box center [54, 399] width 8 height 8
checkbox input "true"
click at [94, 428] on div "募集中の案件のみ表示 職種 エンジニア デザイナー ライター 営業 マーケティング 企画・事業開発 バックオフィス その他 稼働時間 週1人日（8時間）以下 …" at bounding box center [110, 250] width 151 height 394
click at [107, 419] on label "リモート（在宅）" at bounding box center [116, 420] width 133 height 12
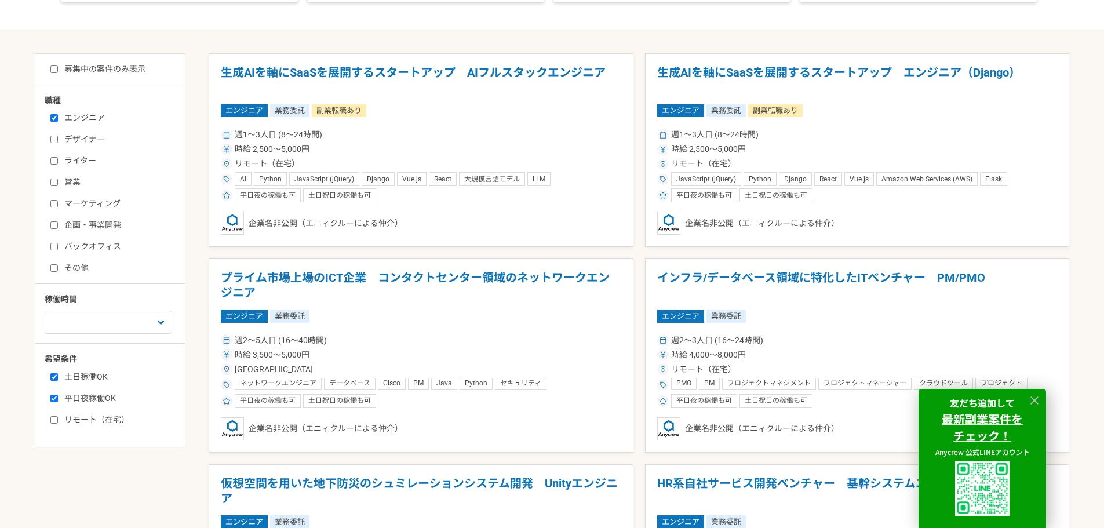
click at [58, 419] on input "リモート（在宅）" at bounding box center [54, 420] width 8 height 8
checkbox input "true"
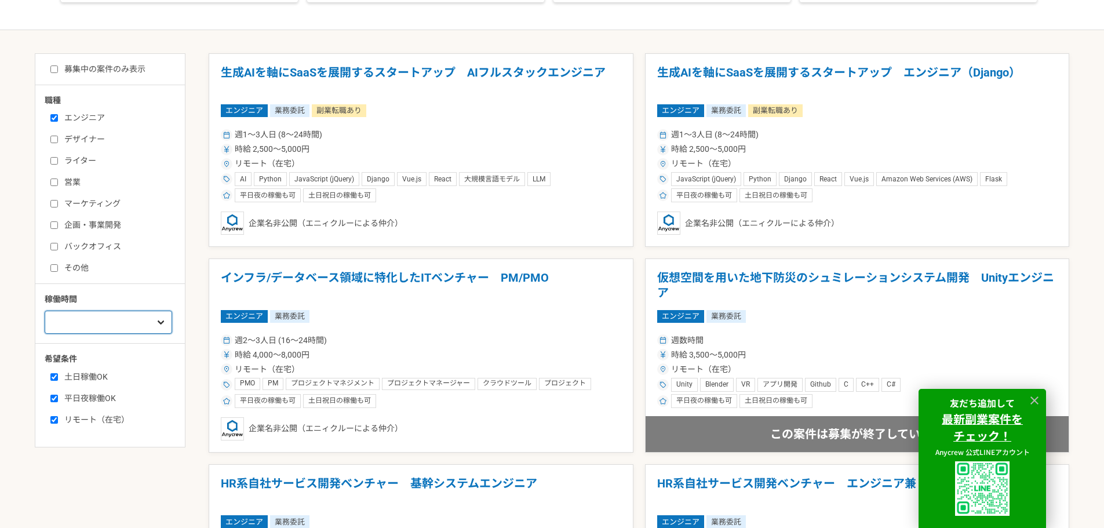
click at [157, 318] on select "週1人日（8時間）以下 週2人日（16時間）以下 週3人日（24時間）以下 週4人日（32時間）以下 週5人日（40時間）以下" at bounding box center [109, 322] width 128 height 23
select select "3"
click at [45, 311] on select "週1人日（8時間）以下 週2人日（16時間）以下 週3人日（24時間）以下 週4人日（32時間）以下 週5人日（40時間）以下" at bounding box center [109, 322] width 128 height 23
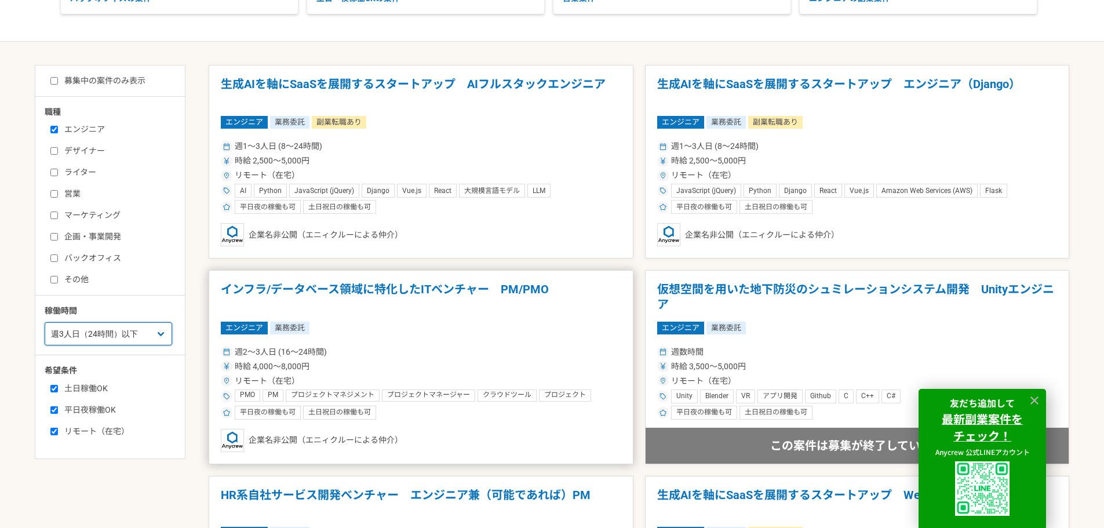
scroll to position [116, 0]
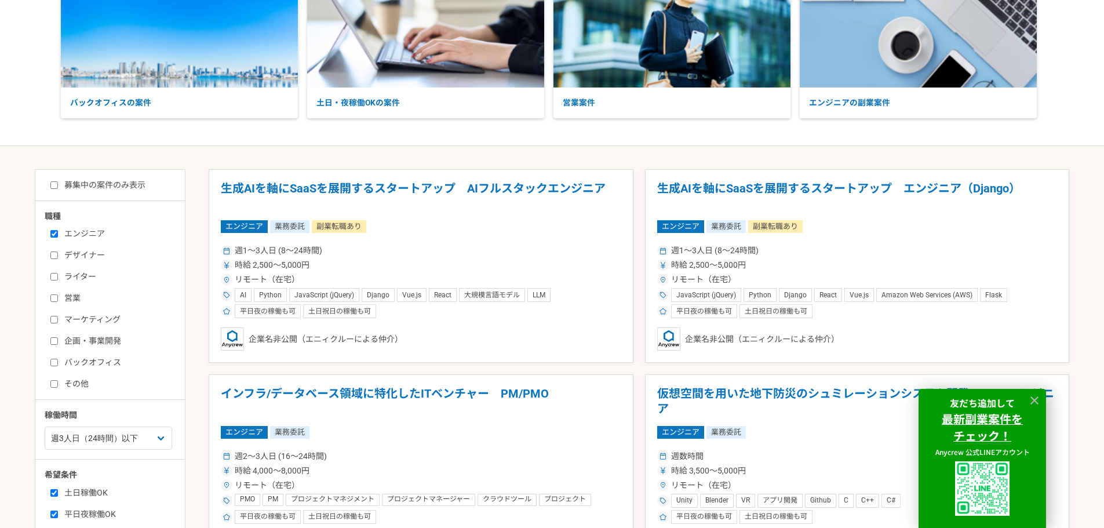
click at [104, 185] on label "募集中の案件のみ表示" at bounding box center [97, 185] width 95 height 12
click at [58, 185] on input "募集中の案件のみ表示" at bounding box center [54, 185] width 8 height 8
checkbox input "true"
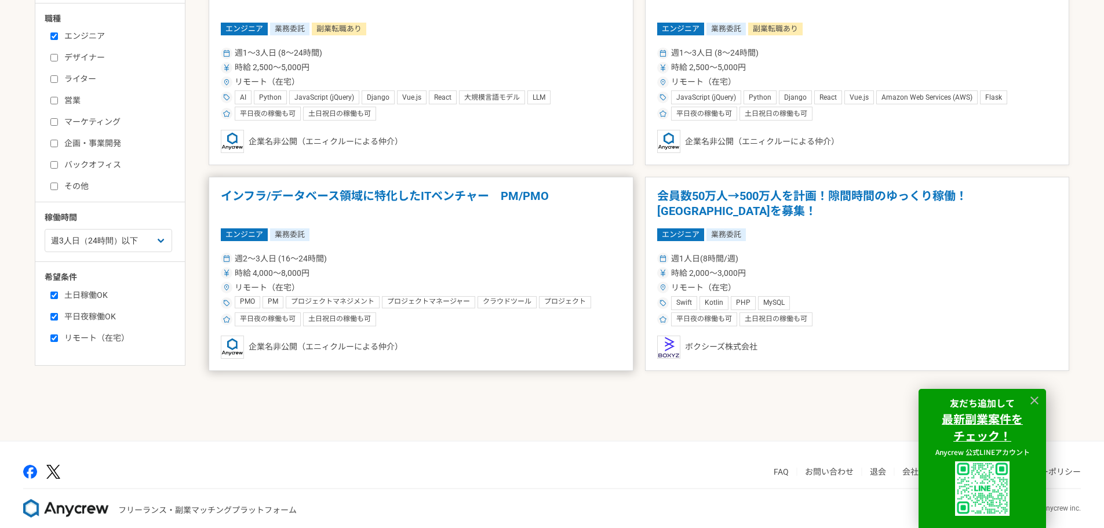
scroll to position [327, 0]
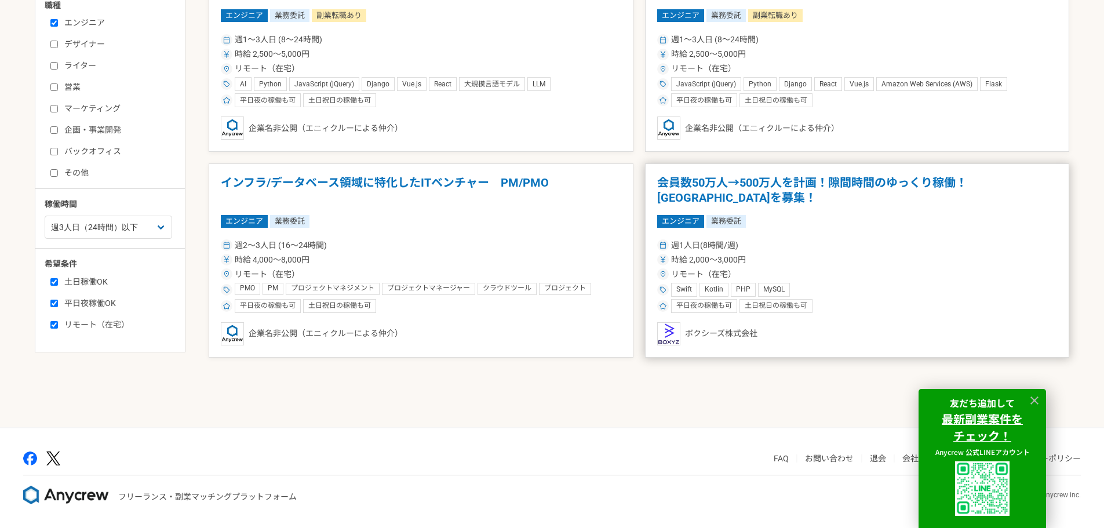
click at [868, 187] on h1 "会員数50万人→500万人を計画！隙間時間のゆっくり稼働！[GEOGRAPHIC_DATA]を募集！" at bounding box center [857, 191] width 400 height 30
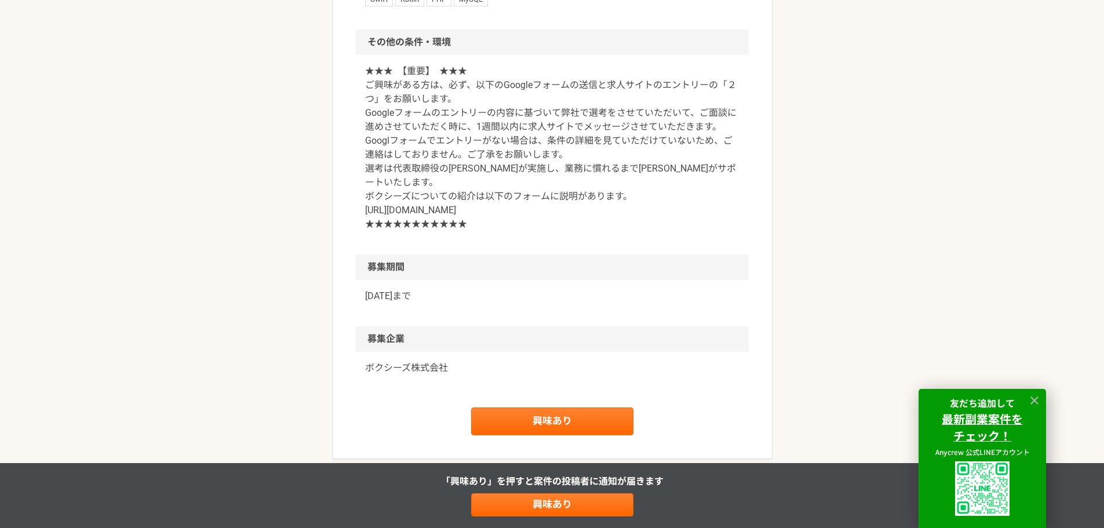
scroll to position [1565, 0]
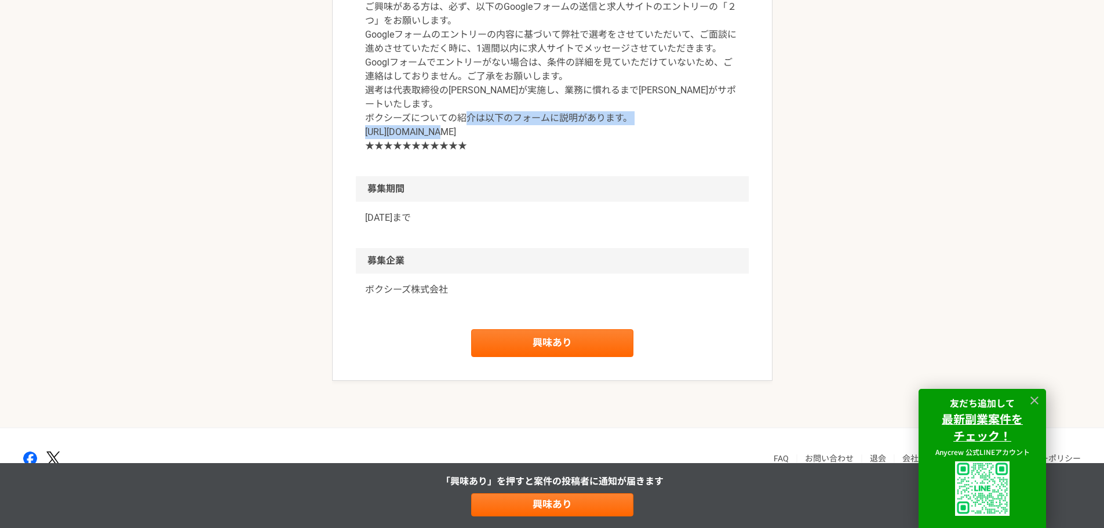
drag, startPoint x: 566, startPoint y: 247, endPoint x: 354, endPoint y: 244, distance: 211.6
click at [669, 153] on p "★★★　【重要】　★★★ ご興味がある方は、必ず、以下のGoogleフォームの送信と求人サイトのエントリーの「２つ」をお願いします。 Googleフォームのエ…" at bounding box center [552, 69] width 374 height 167
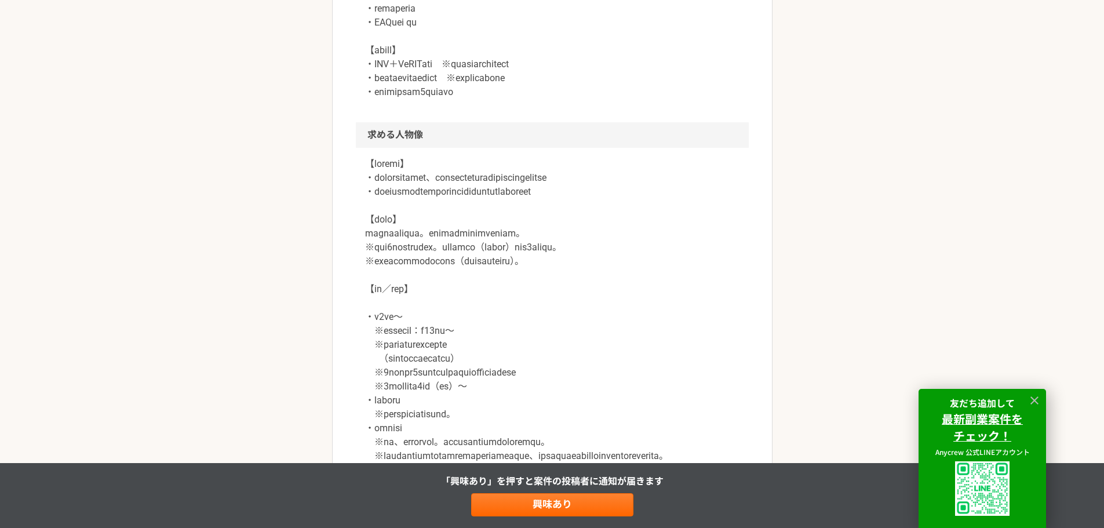
scroll to position [811, 0]
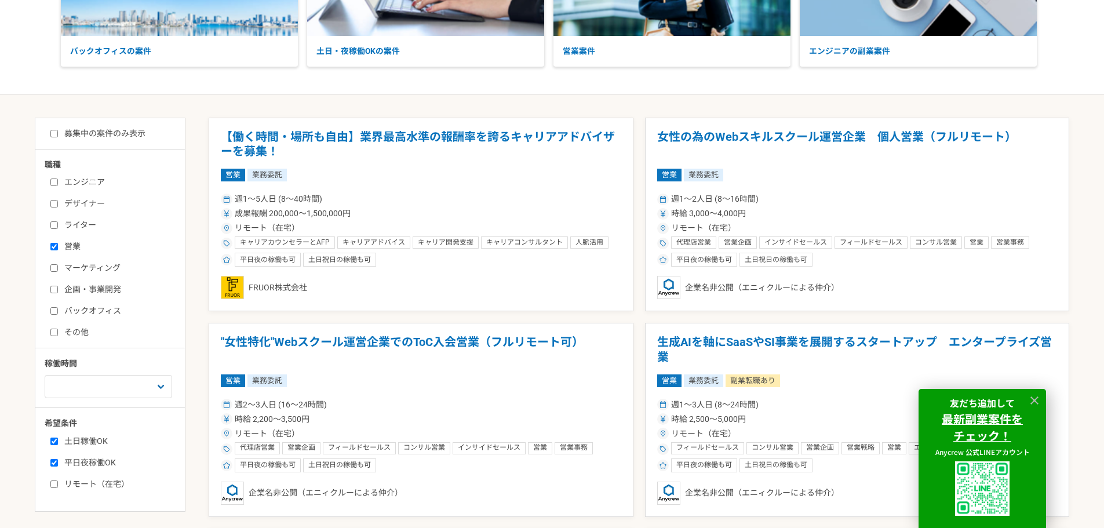
scroll to position [232, 0]
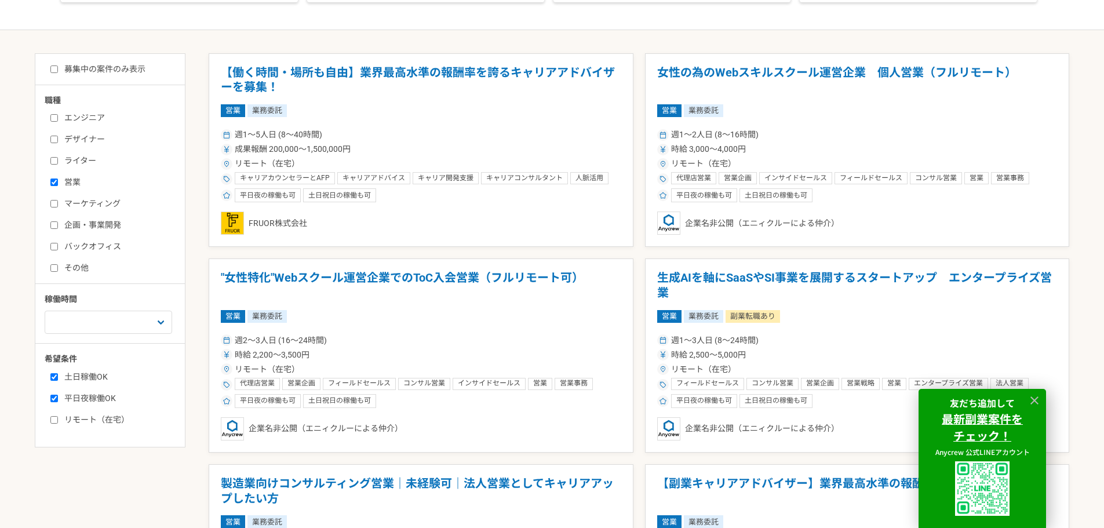
click at [88, 115] on label "エンジニア" at bounding box center [116, 118] width 133 height 12
click at [58, 115] on input "エンジニア" at bounding box center [54, 118] width 8 height 8
checkbox input "true"
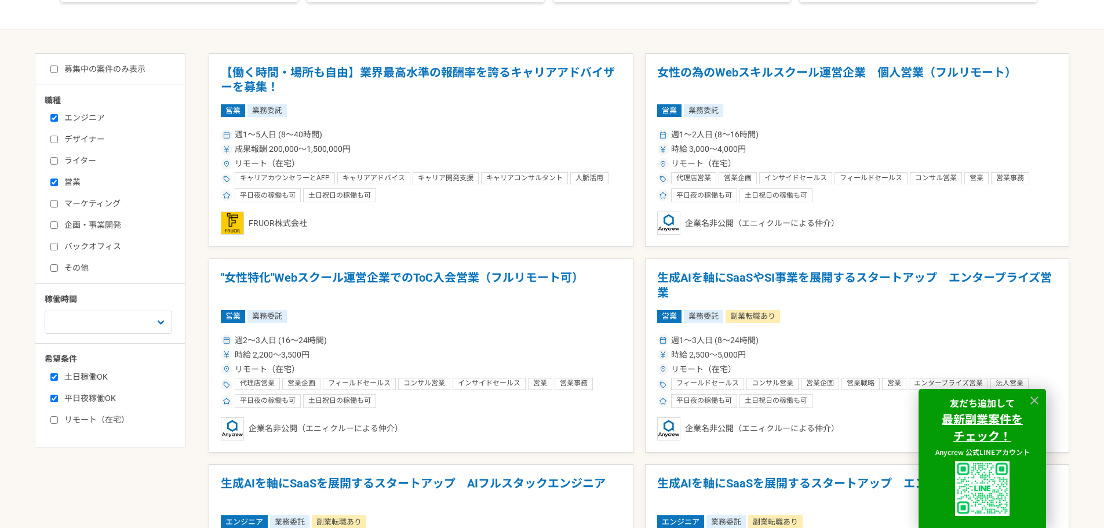
click at [50, 186] on input "営業" at bounding box center [54, 183] width 8 height 8
checkbox input "false"
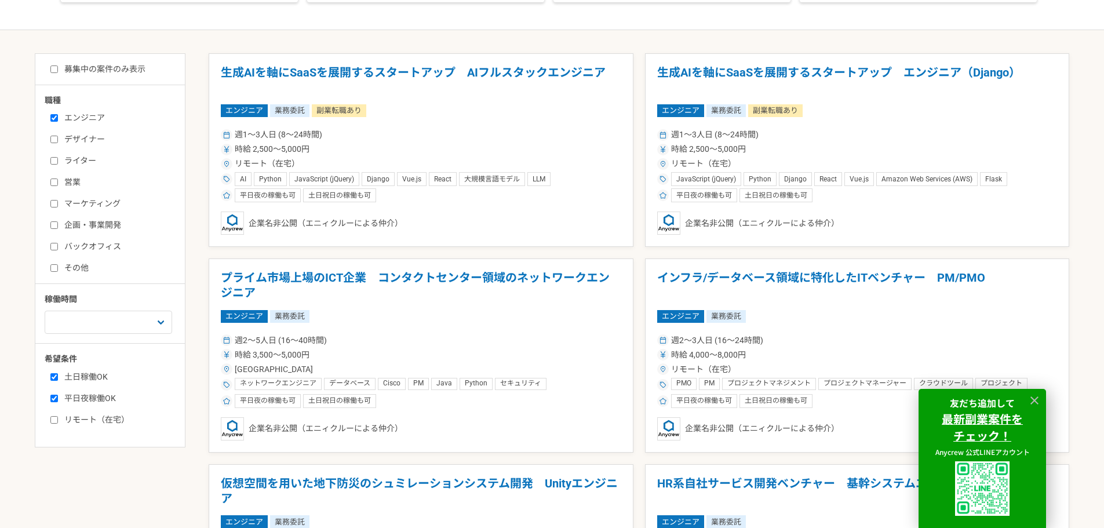
click at [110, 427] on div "募集中の案件のみ表示 職種 エンジニア デザイナー ライター 営業 マーケティング 企画・事業開発 バックオフィス その他 稼働時間 週1人日（8時間）以下 …" at bounding box center [110, 250] width 151 height 394
click at [115, 417] on label "リモート（在宅）" at bounding box center [116, 420] width 133 height 12
click at [58, 417] on input "リモート（在宅）" at bounding box center [54, 420] width 8 height 8
checkbox input "true"
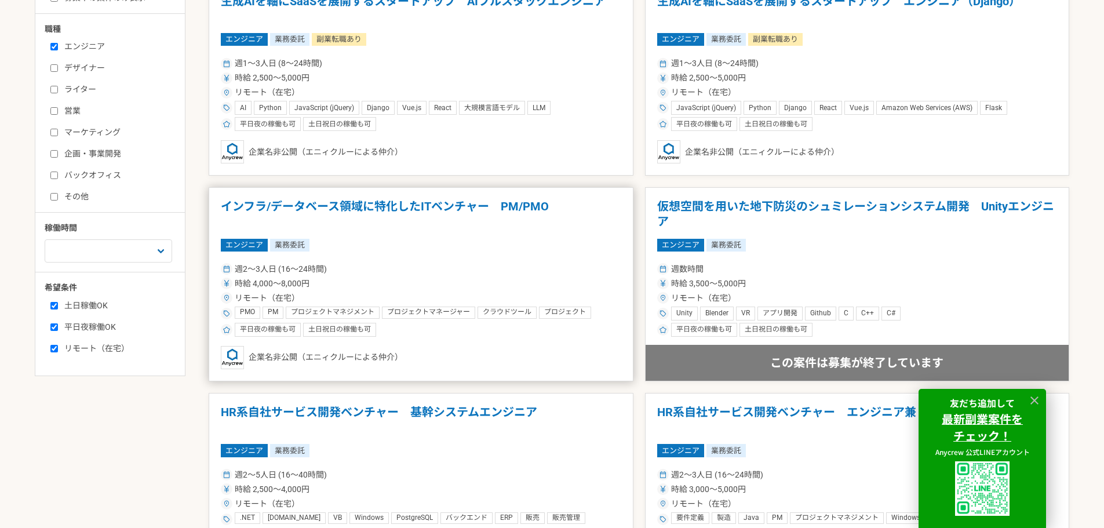
scroll to position [232, 0]
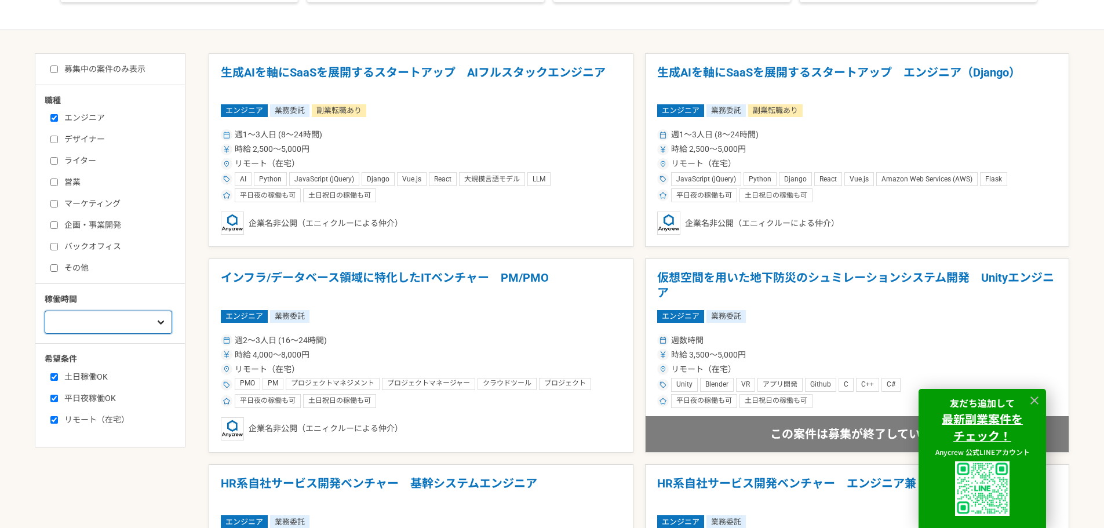
click at [143, 323] on select "週1人日（8時間）以下 週2人日（16時間）以下 週3人日（24時間）以下 週4人日（32時間）以下 週5人日（40時間）以下" at bounding box center [109, 322] width 128 height 23
select select "2"
click at [45, 311] on select "週1人日（8時間）以下 週2人日（16時間）以下 週3人日（24時間）以下 週4人日（32時間）以下 週5人日（40時間）以下" at bounding box center [109, 322] width 128 height 23
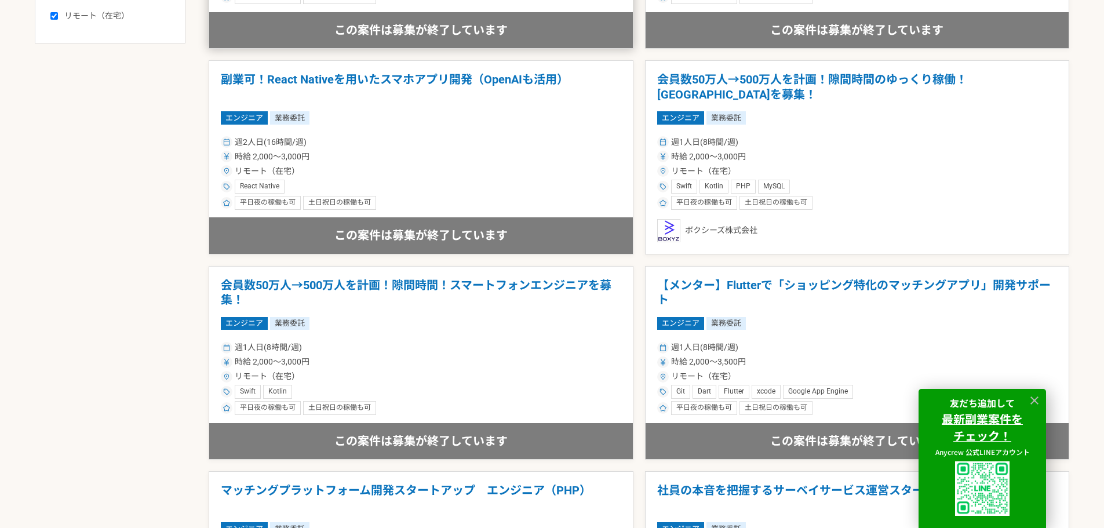
scroll to position [638, 0]
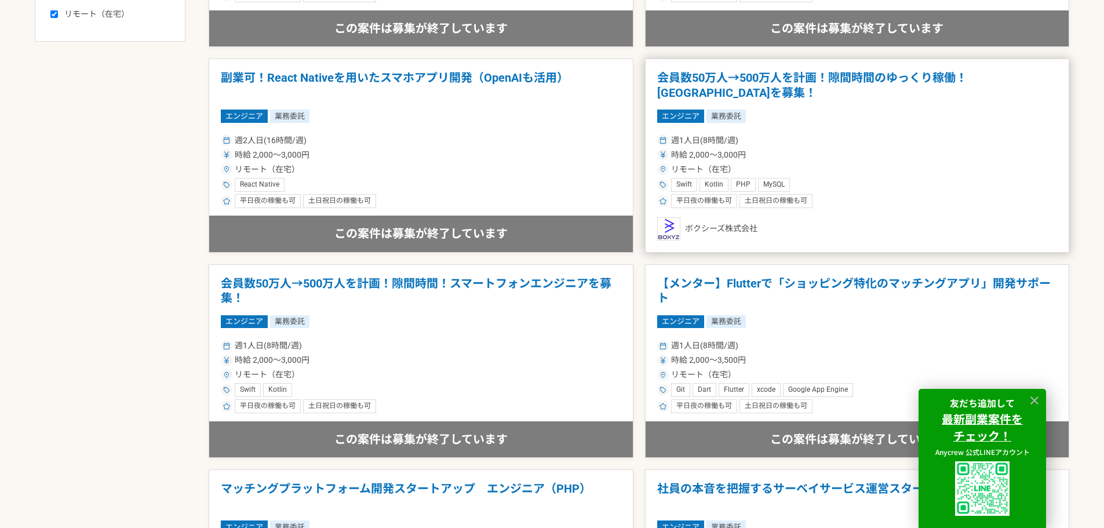
click at [943, 96] on h1 "会員数50万人→500万人を計画！隙間時間のゆっくり稼働！[GEOGRAPHIC_DATA]を募集！" at bounding box center [857, 86] width 400 height 30
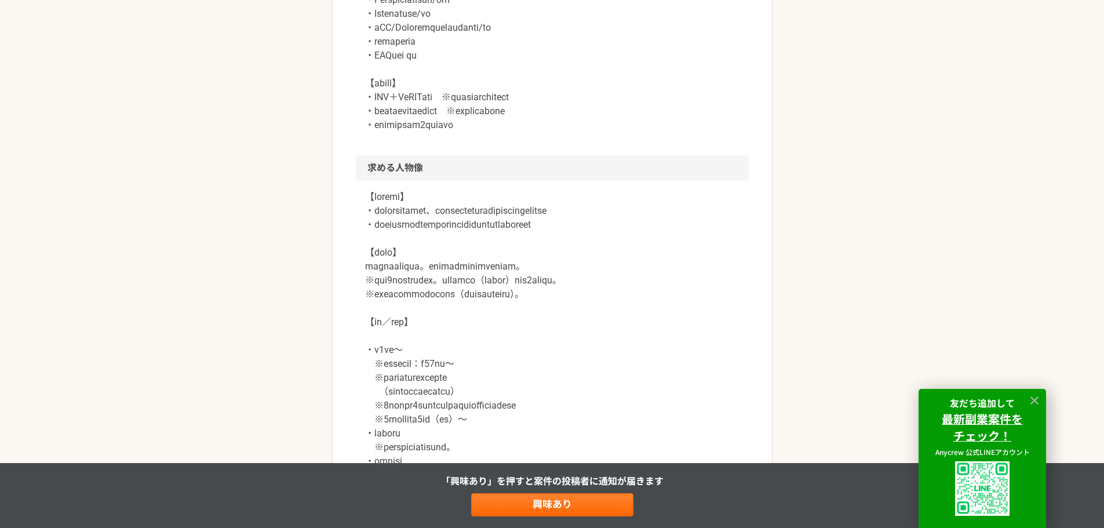
scroll to position [753, 0]
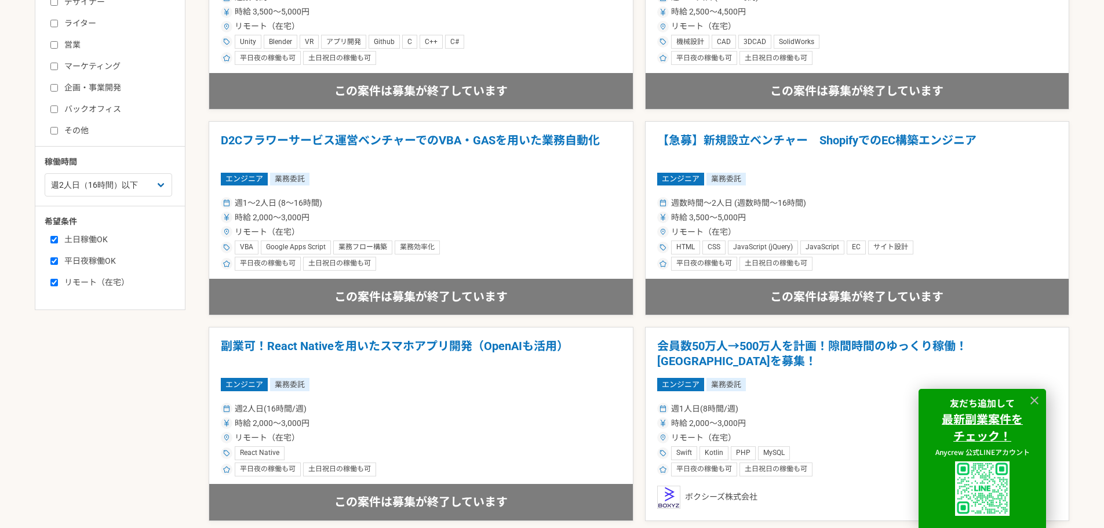
scroll to position [279, 0]
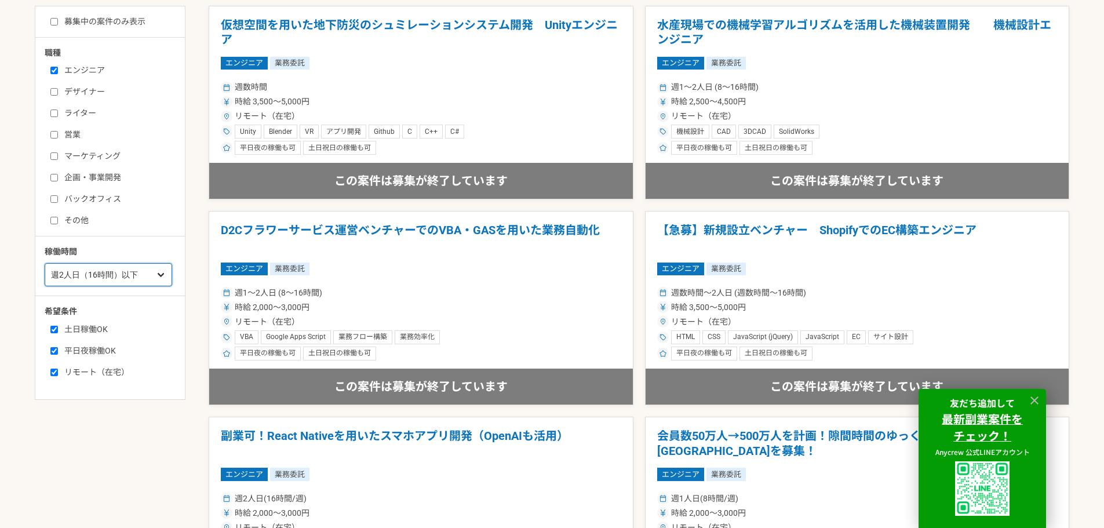
click at [144, 283] on select "週1人日（8時間）以下 週2人日（16時間）以下 週3人日（24時間）以下 週4人日（32時間）以下 週5人日（40時間）以下" at bounding box center [109, 274] width 128 height 23
click at [45, 267] on select "週1人日（8時間）以下 週2人日（16時間）以下 週3人日（24時間）以下 週4人日（32時間）以下 週5人日（40時間）以下" at bounding box center [109, 274] width 128 height 23
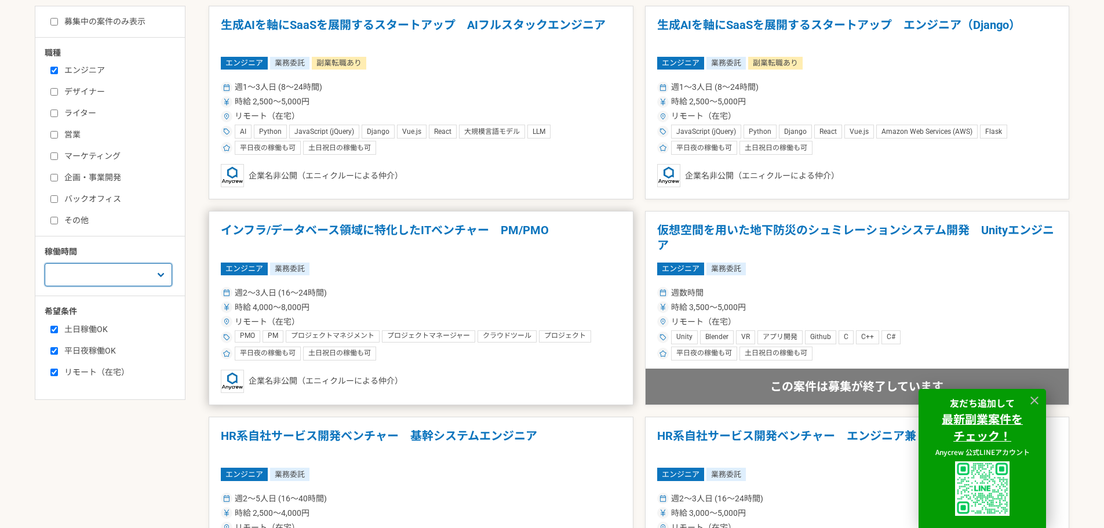
scroll to position [221, 0]
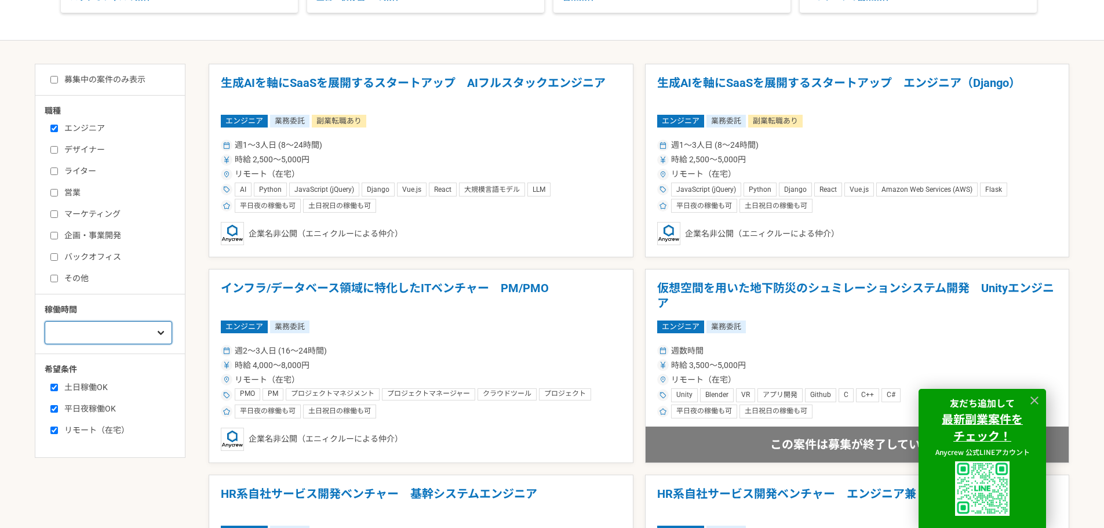
click at [139, 338] on select "週1人日（8時間）以下 週2人日（16時間）以下 週3人日（24時間）以下 週4人日（32時間）以下 週5人日（40時間）以下" at bounding box center [109, 332] width 128 height 23
select select "3"
click at [45, 321] on select "週1人日（8時間）以下 週2人日（16時間）以下 週3人日（24時間）以下 週4人日（32時間）以下 週5人日（40時間）以下" at bounding box center [109, 332] width 128 height 23
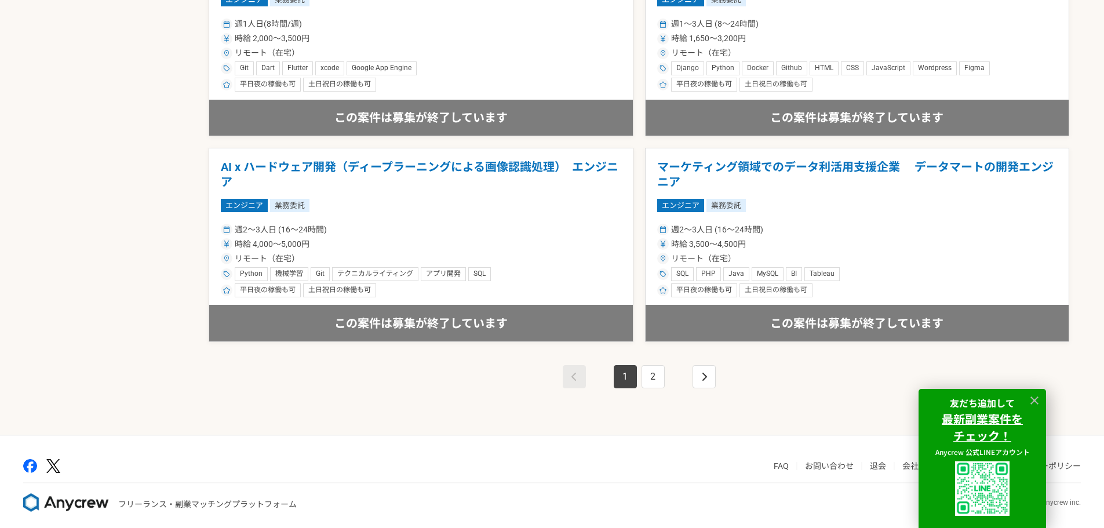
scroll to position [1994, 0]
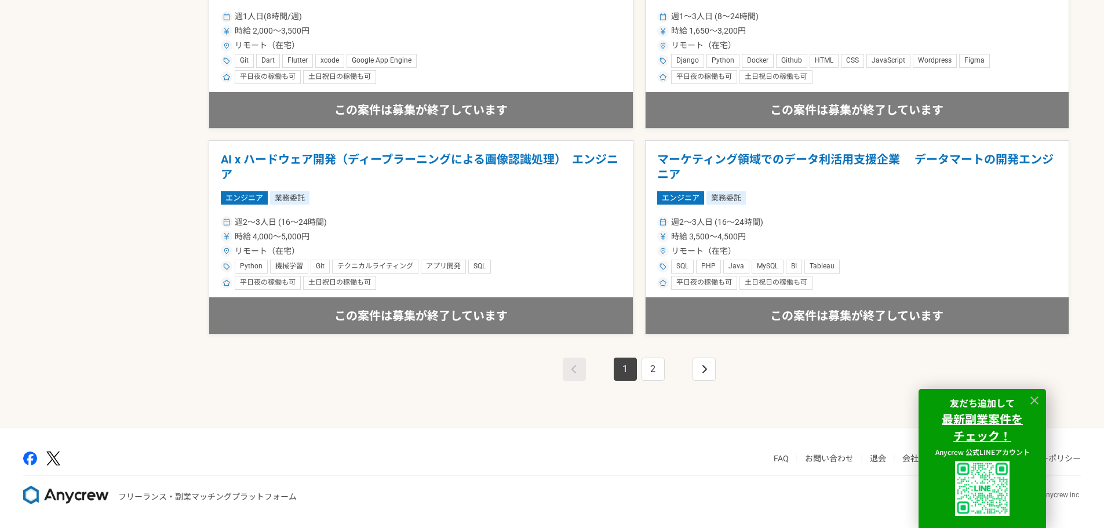
click at [712, 384] on div "1 2" at bounding box center [639, 380] width 861 height 93
click at [708, 374] on link "pagination" at bounding box center [704, 369] width 23 height 23
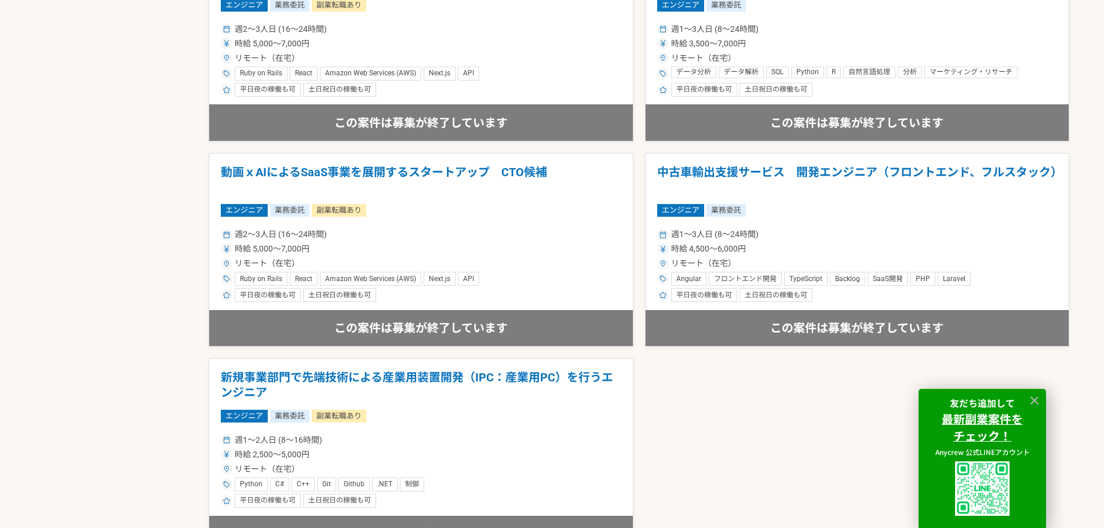
scroll to position [1378, 0]
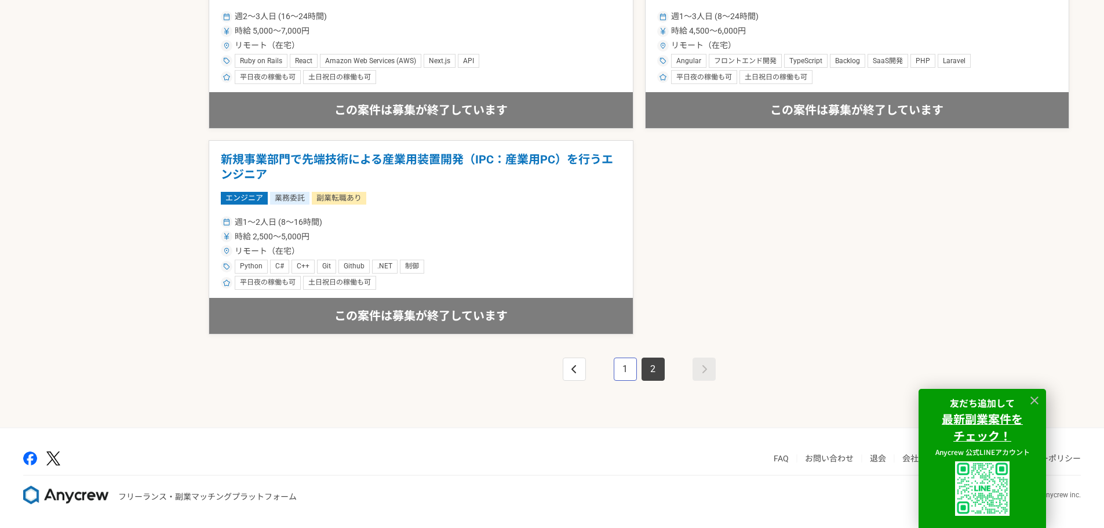
click at [634, 365] on link "1" at bounding box center [625, 369] width 23 height 23
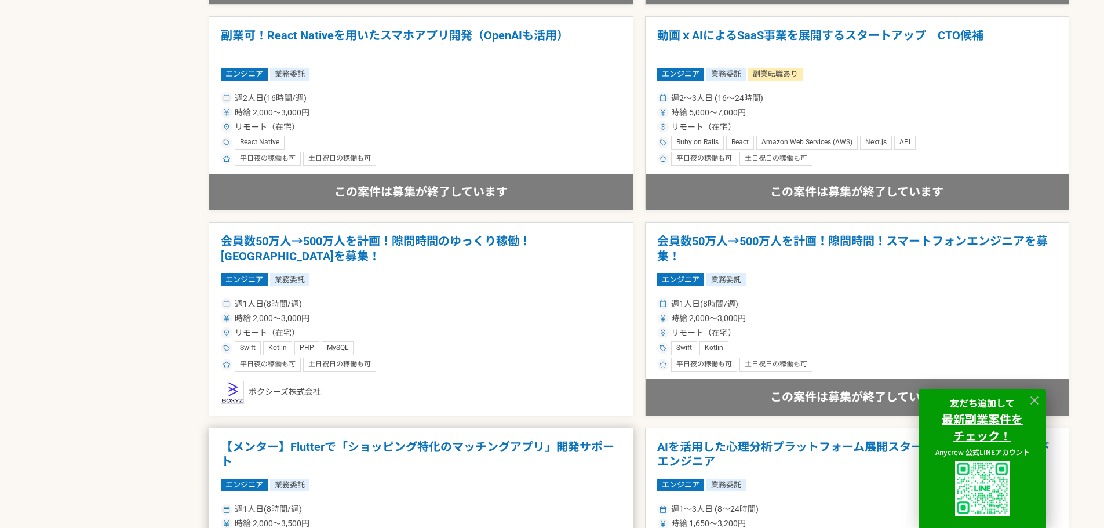
scroll to position [1565, 0]
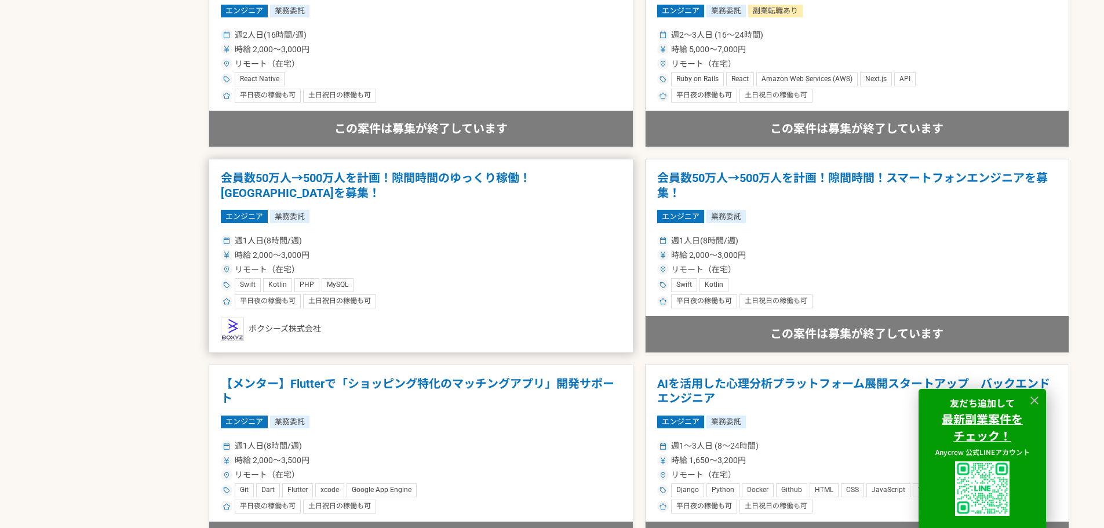
click at [402, 192] on h1 "会員数50万人→500万人を計画！隙間時間のゆっくり稼働！[GEOGRAPHIC_DATA]を募集！" at bounding box center [421, 186] width 400 height 30
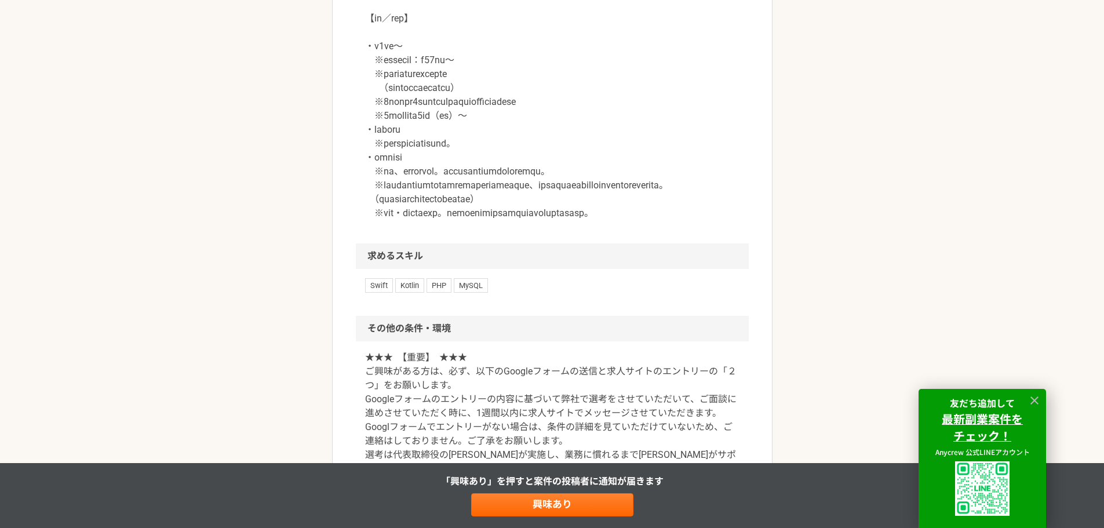
scroll to position [1155, 0]
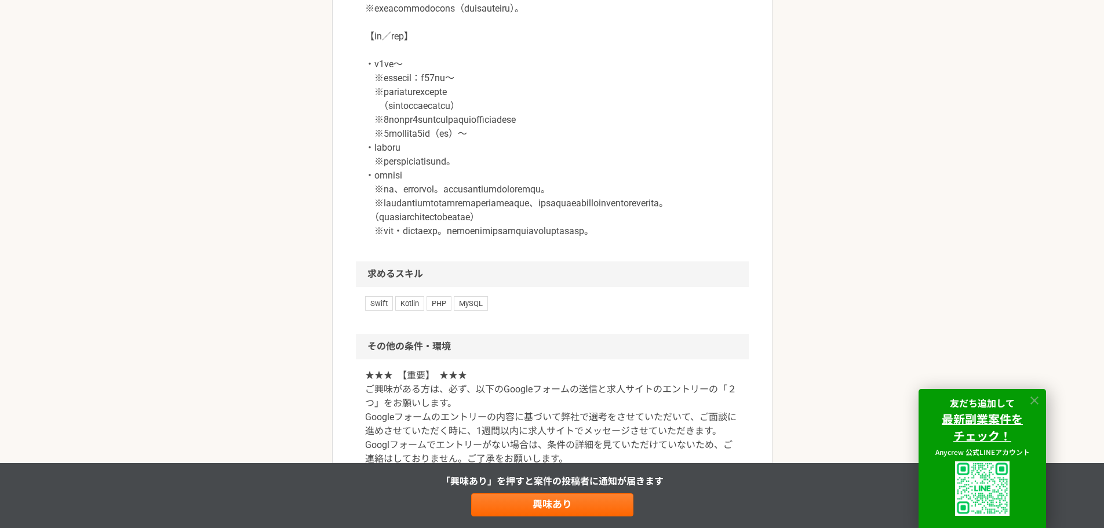
click at [1039, 402] on icon at bounding box center [1034, 400] width 13 height 13
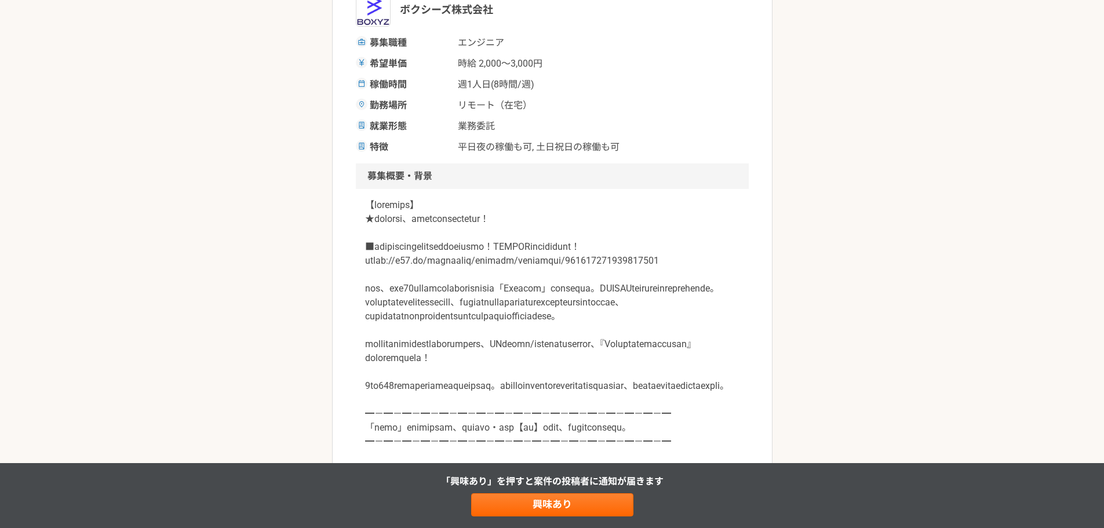
scroll to position [0, 0]
